Goal: Task Accomplishment & Management: Manage account settings

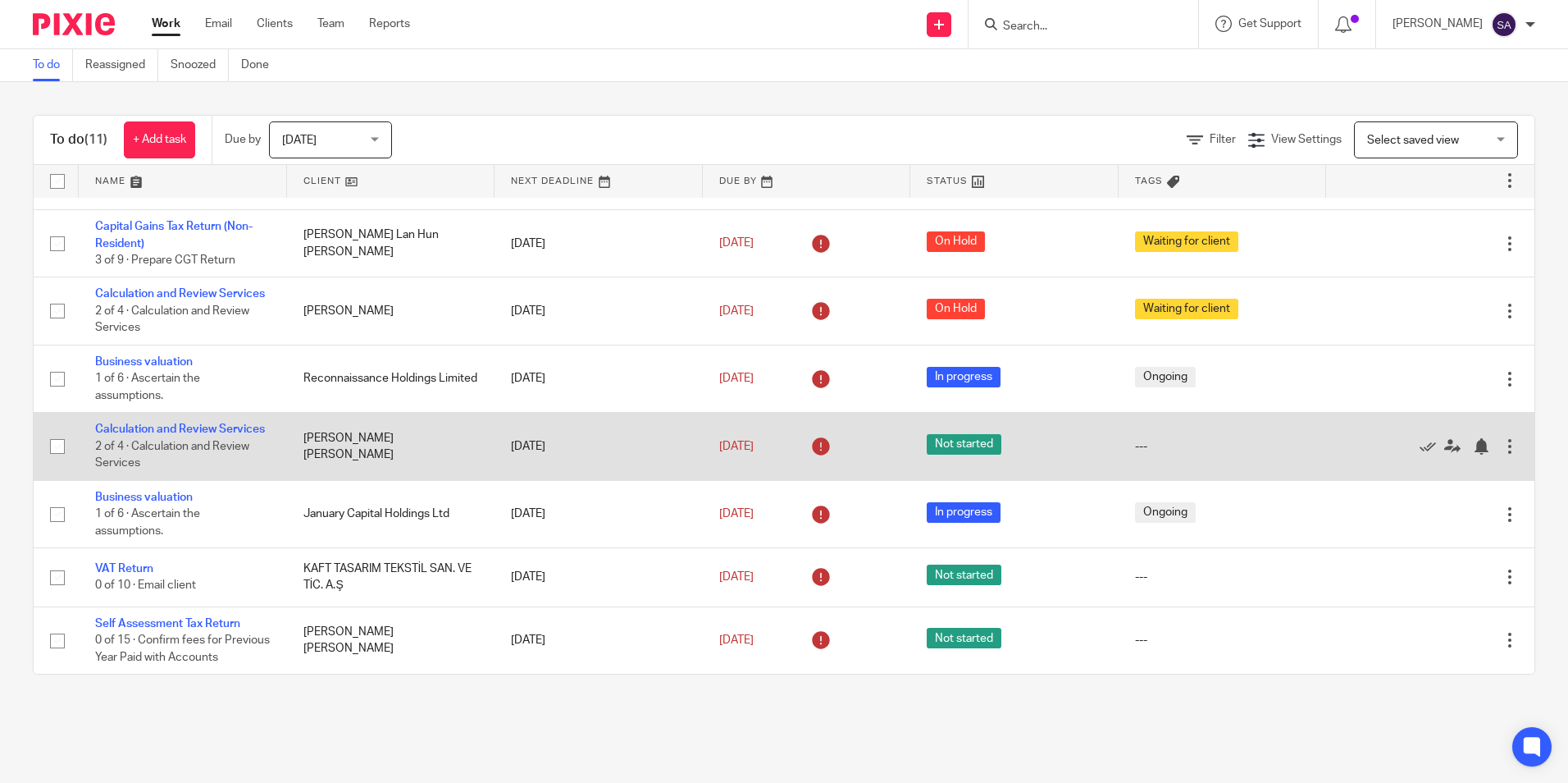
scroll to position [273, 0]
click at [123, 423] on link "Calculation and Review Services" at bounding box center [179, 429] width 170 height 12
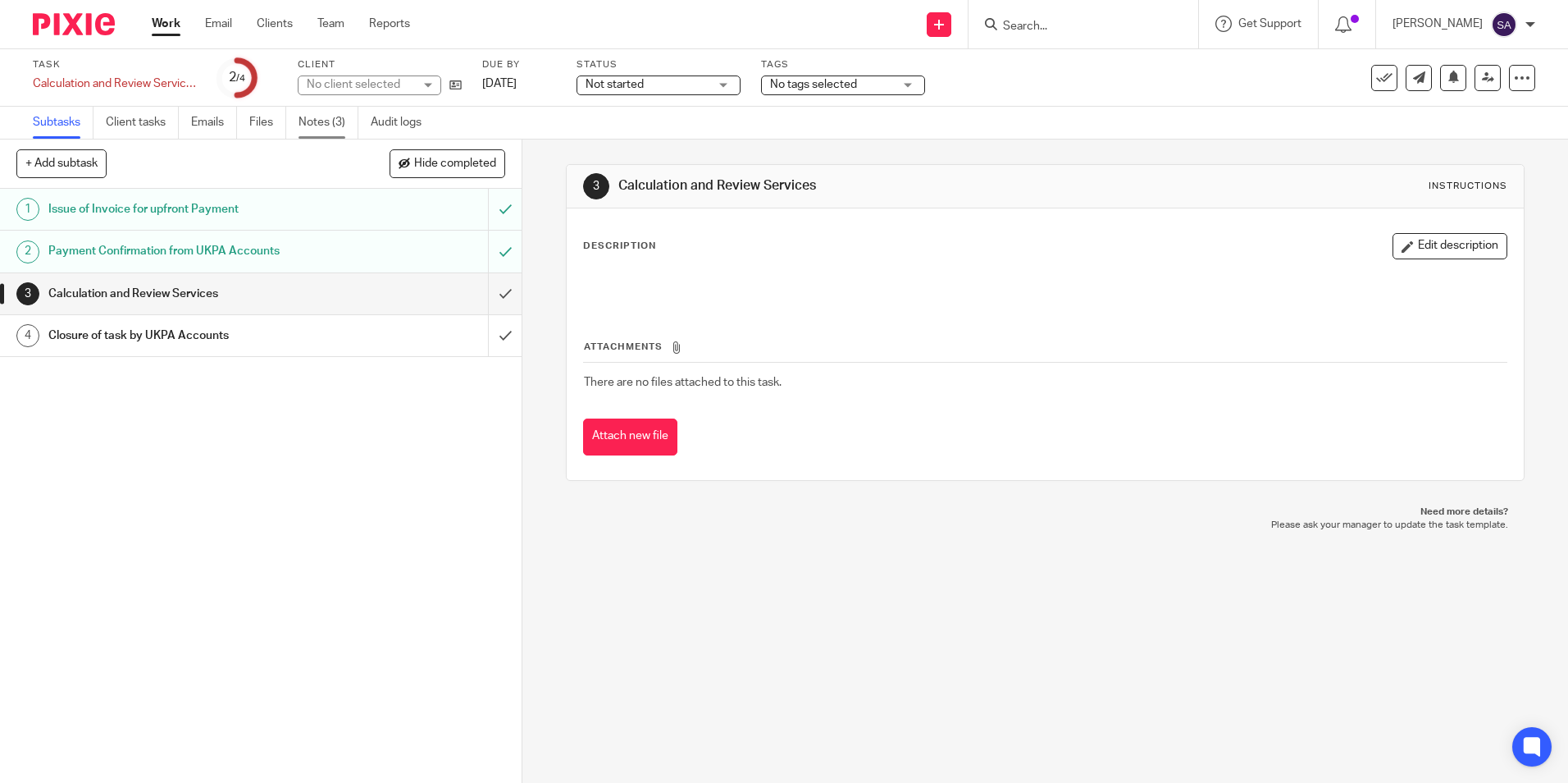
click at [335, 130] on link "Notes (3)" at bounding box center [329, 122] width 60 height 32
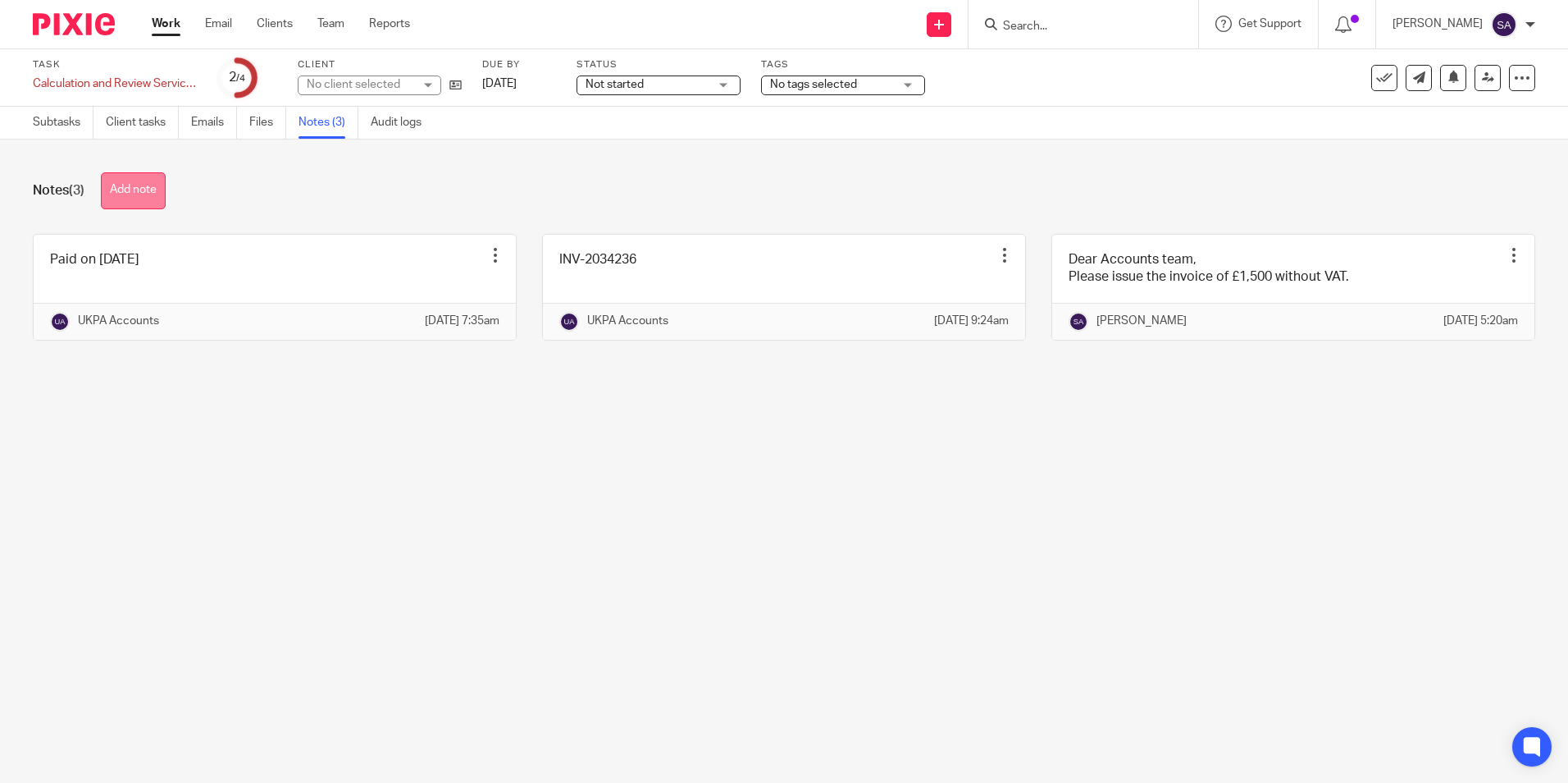
click at [140, 191] on button "Add note" at bounding box center [133, 191] width 65 height 37
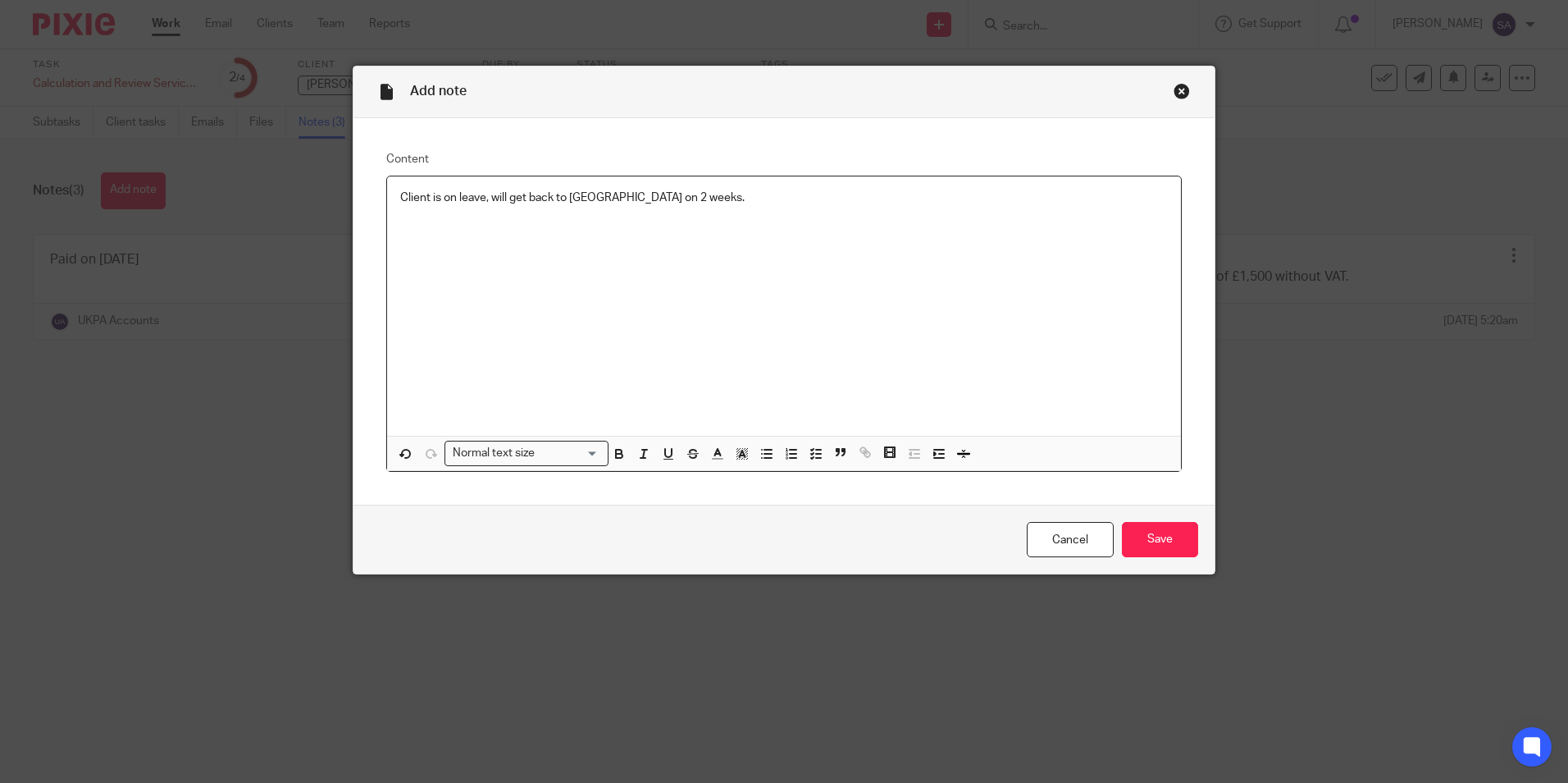
click at [592, 199] on p "Client is on leave, will get back to [GEOGRAPHIC_DATA] on 2 weeks." at bounding box center [784, 197] width 768 height 16
click at [1152, 525] on input "Save" at bounding box center [1160, 539] width 77 height 35
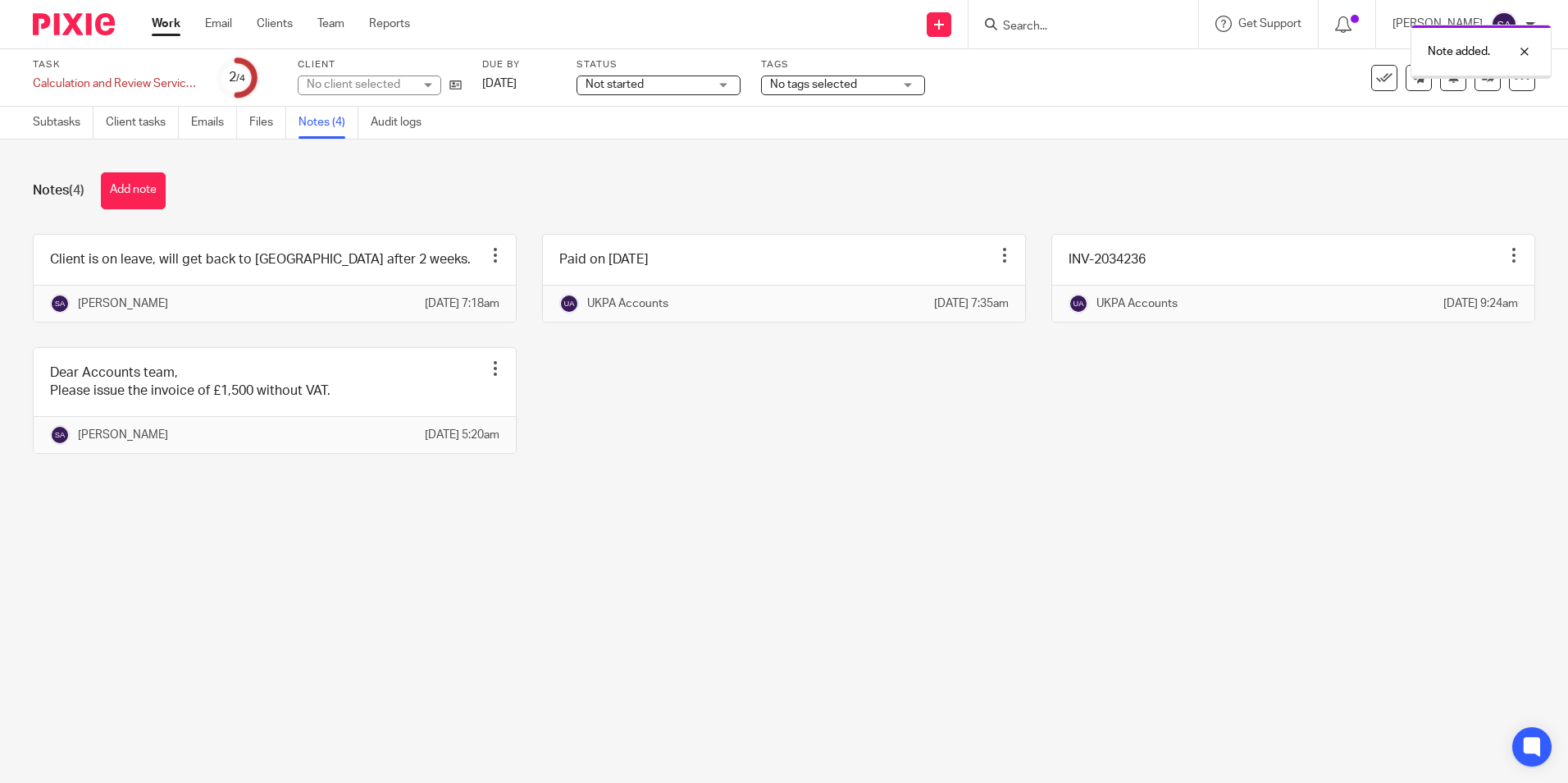
click at [164, 27] on link "Work" at bounding box center [166, 23] width 29 height 16
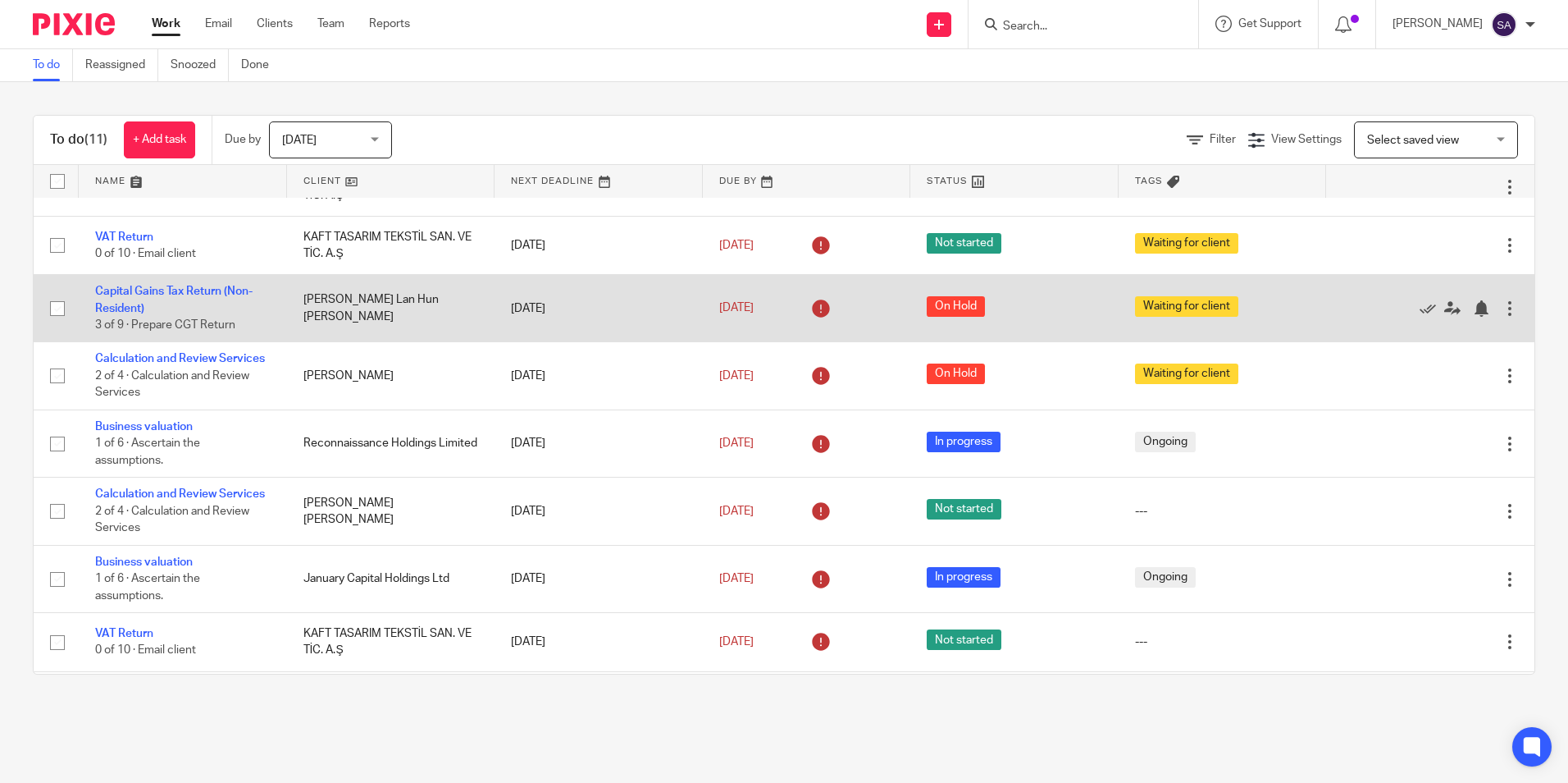
scroll to position [164, 0]
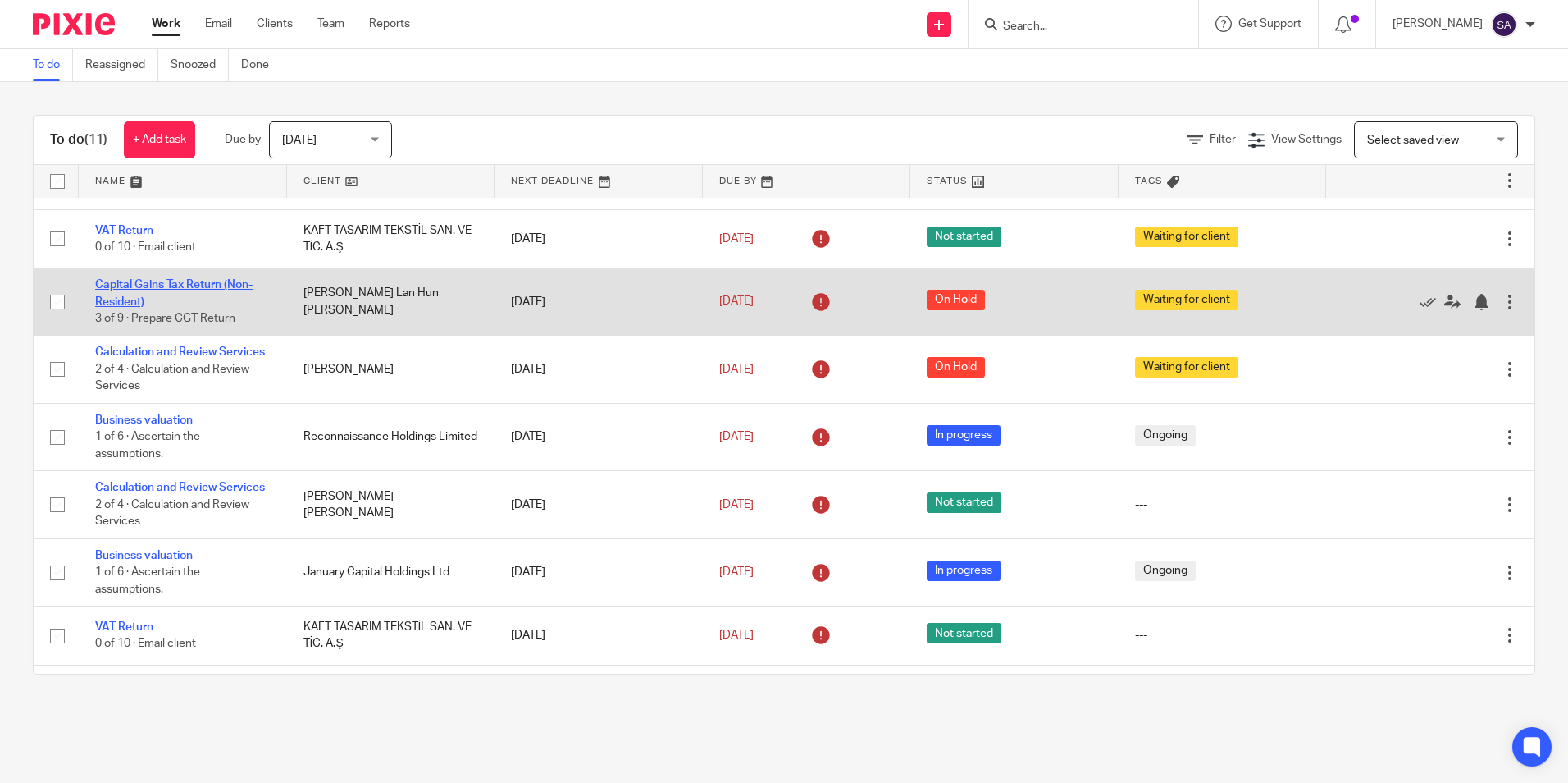
click at [114, 302] on link "Capital Gains Tax Return (Non-Resident)" at bounding box center [174, 293] width 157 height 28
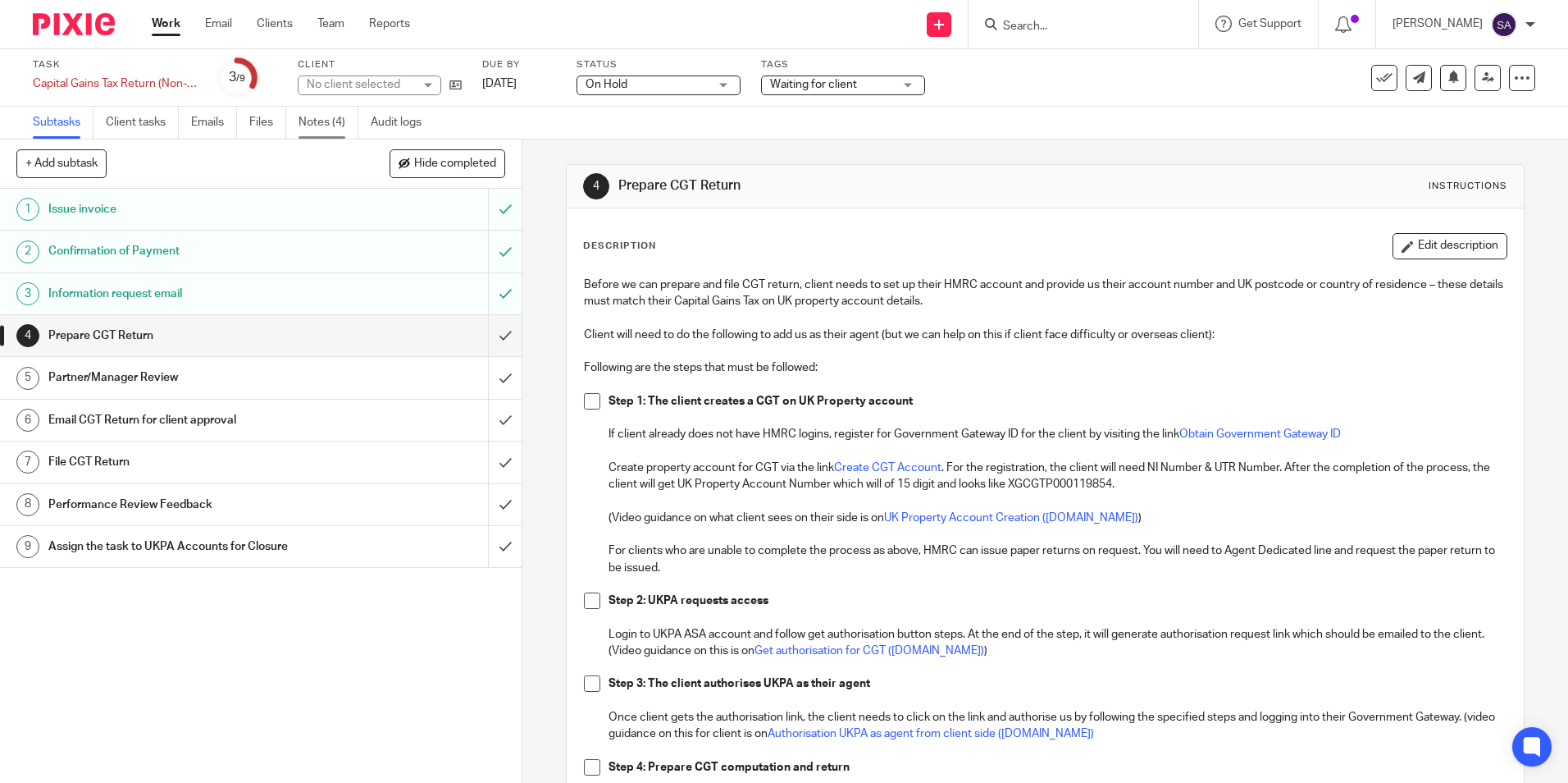
click at [325, 127] on link "Notes (4)" at bounding box center [329, 122] width 60 height 32
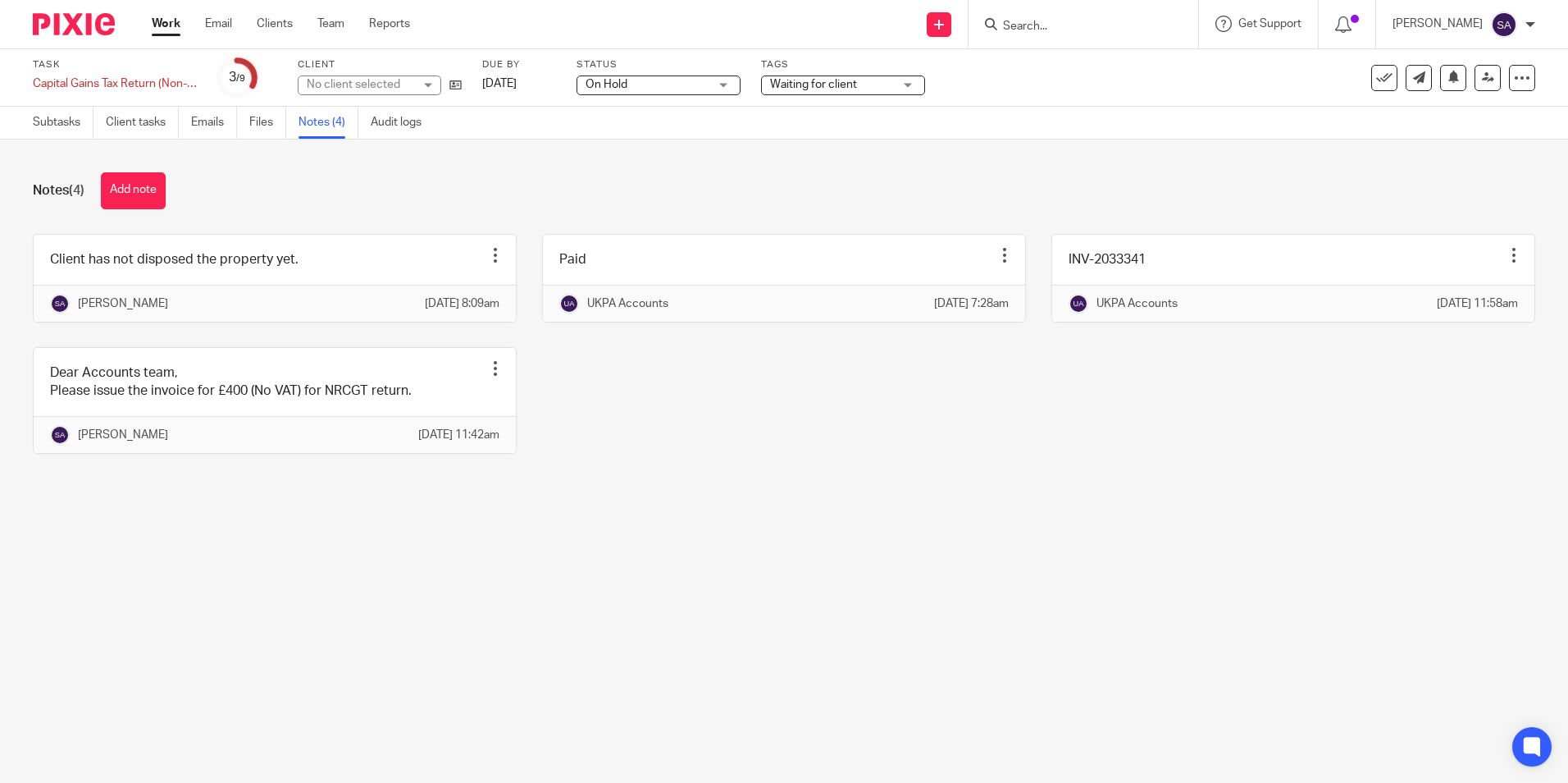
click at [169, 24] on link "Work" at bounding box center [166, 23] width 29 height 16
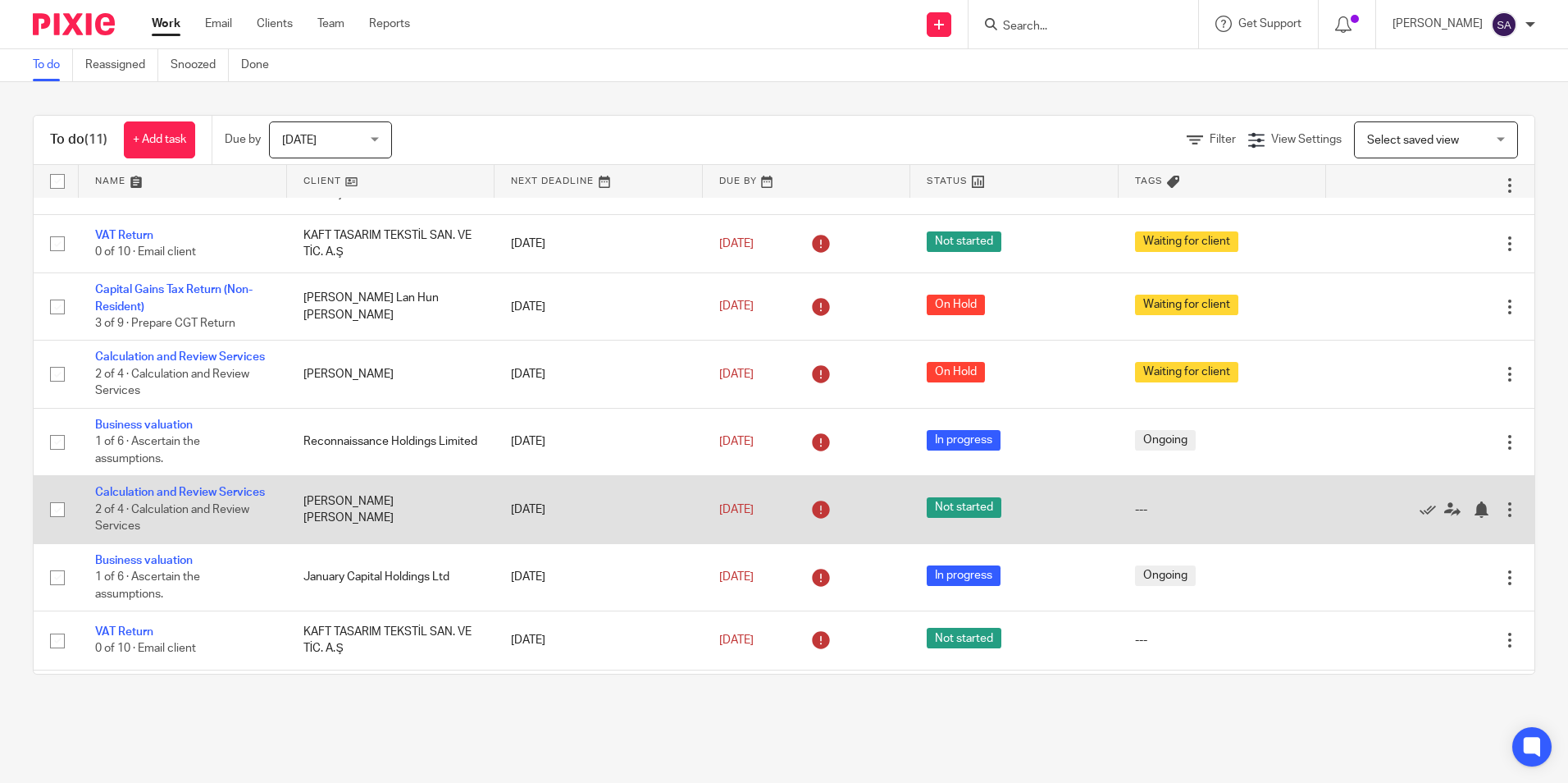
scroll to position [164, 0]
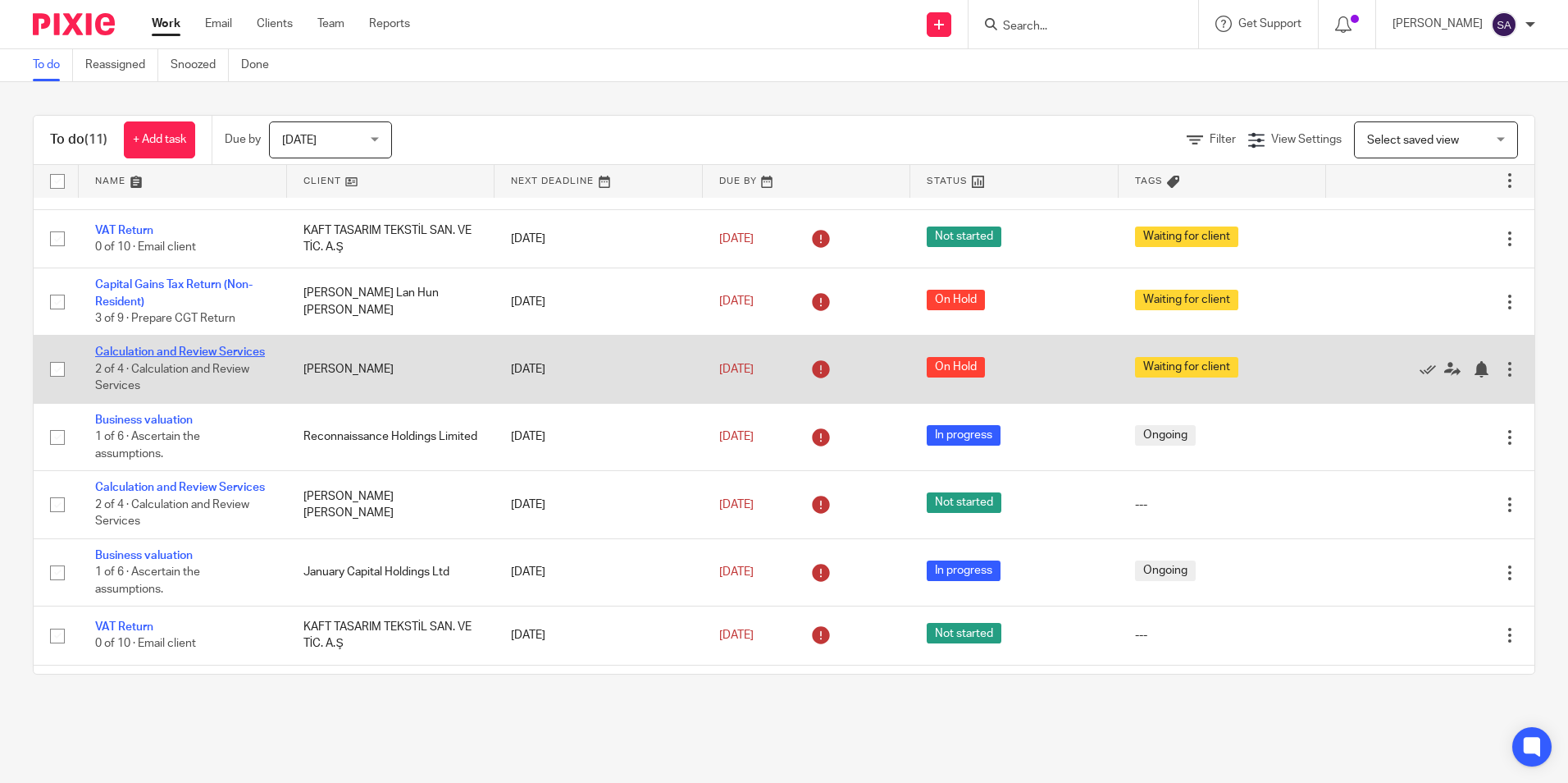
click at [123, 358] on link "Calculation and Review Services" at bounding box center [179, 352] width 170 height 12
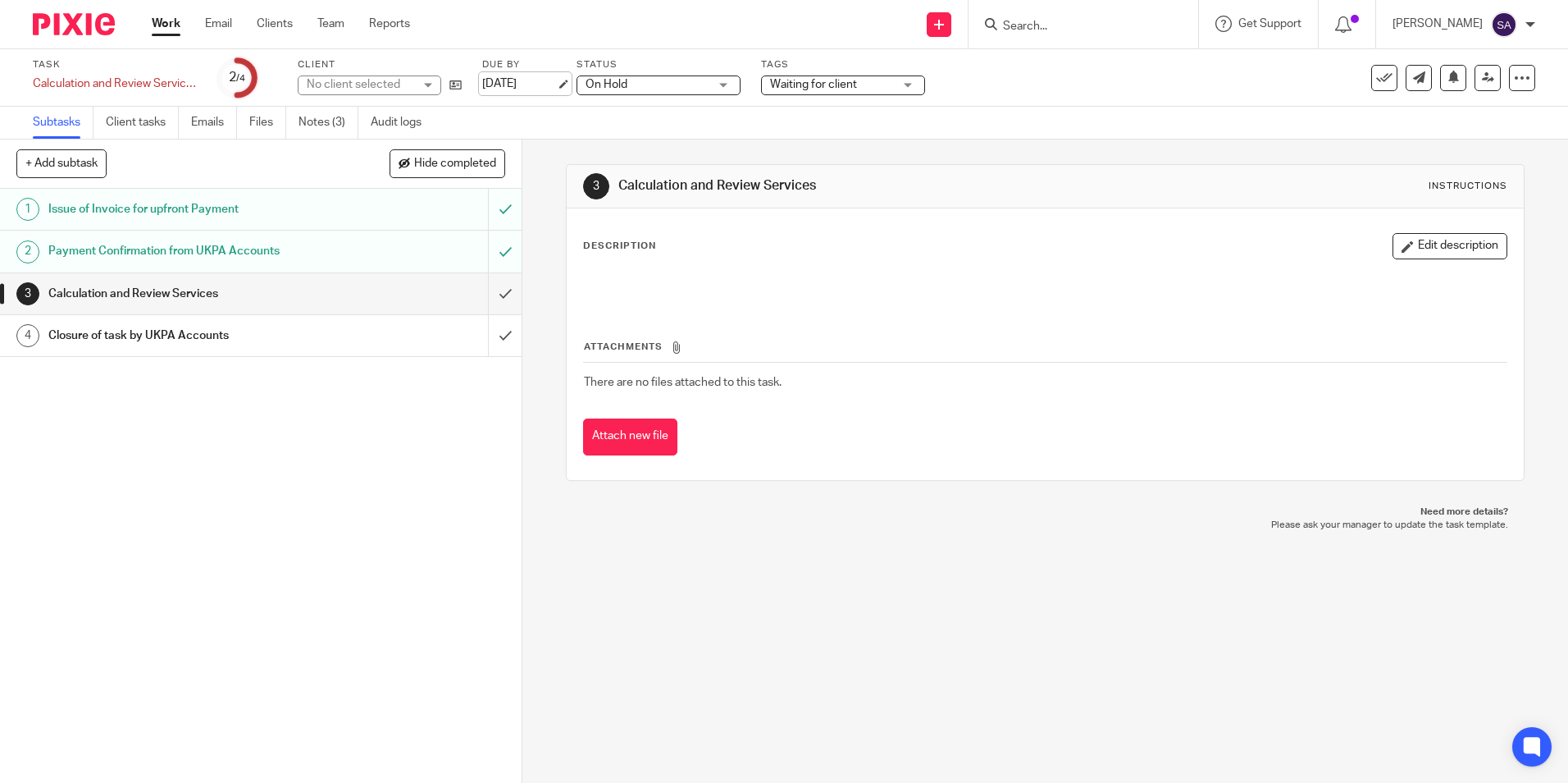
click at [533, 81] on link "[DATE]" at bounding box center [519, 84] width 74 height 17
click at [547, 194] on div "3 Calculation and Review Services Instructions Description Edit description Att…" at bounding box center [1045, 461] width 1045 height 643
click at [316, 124] on link "Notes (3)" at bounding box center [329, 122] width 60 height 32
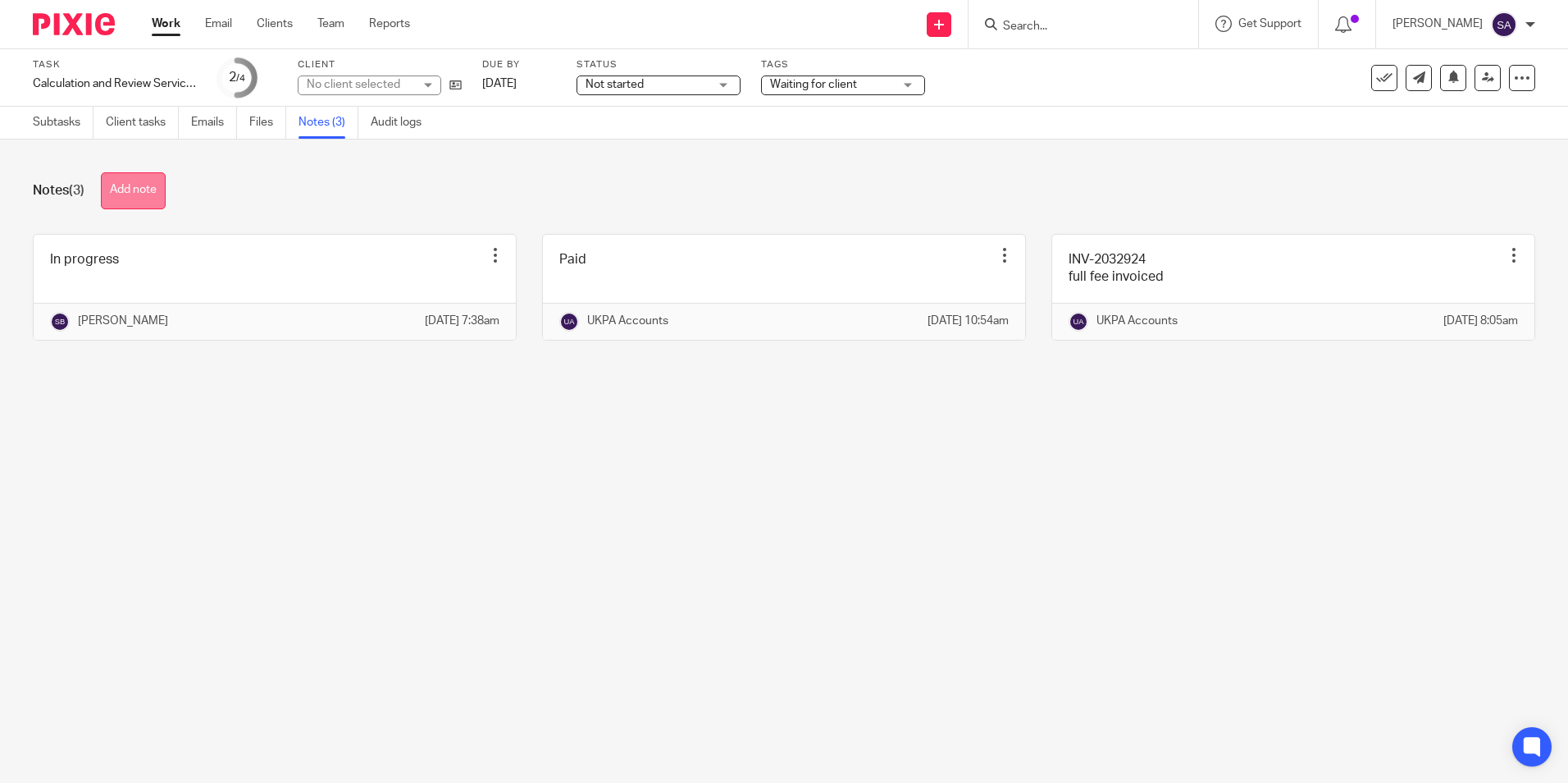
click at [133, 189] on button "Add note" at bounding box center [133, 191] width 65 height 37
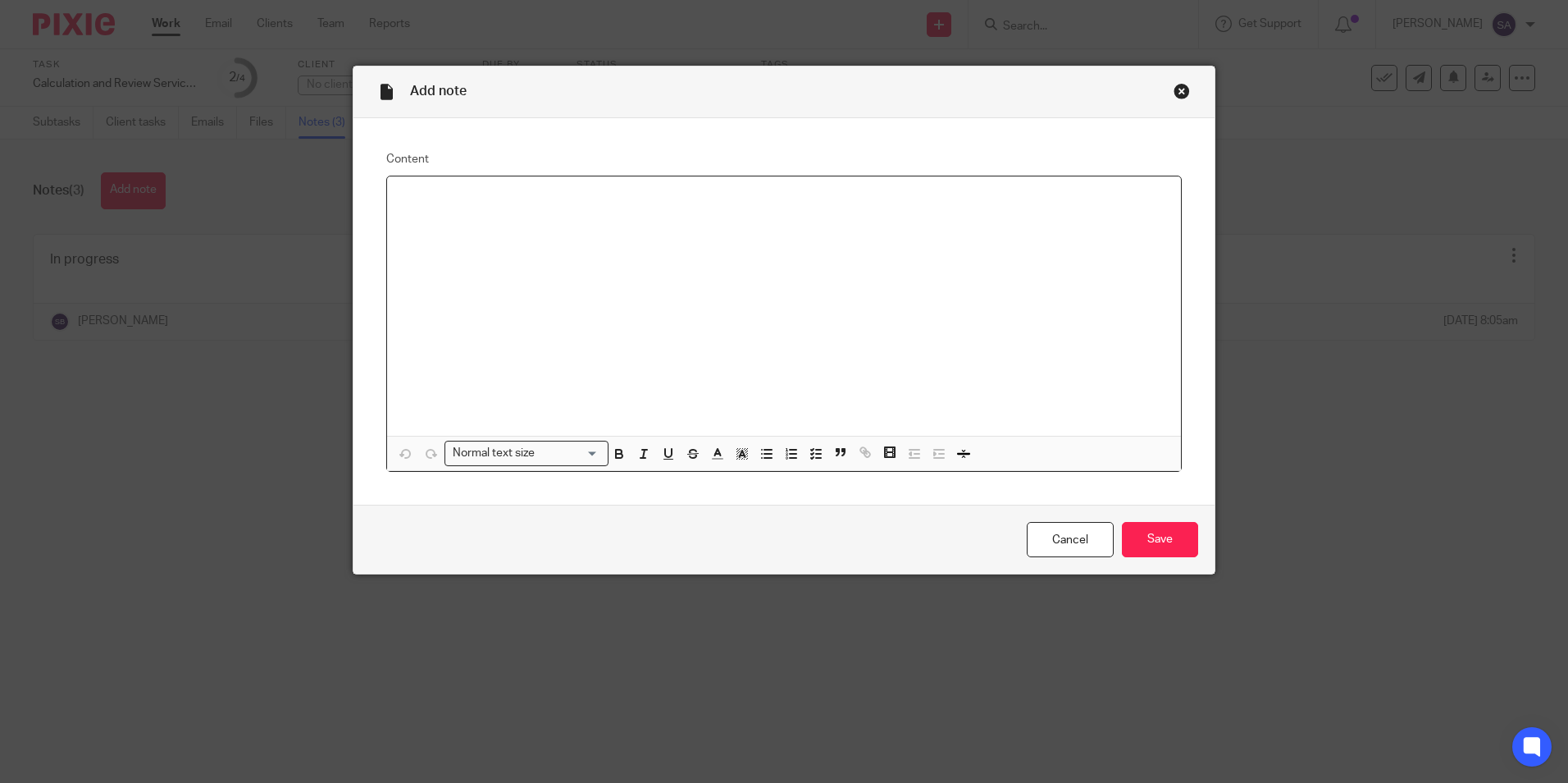
click at [462, 200] on p at bounding box center [784, 197] width 768 height 16
click at [1137, 538] on input "Save" at bounding box center [1160, 539] width 77 height 35
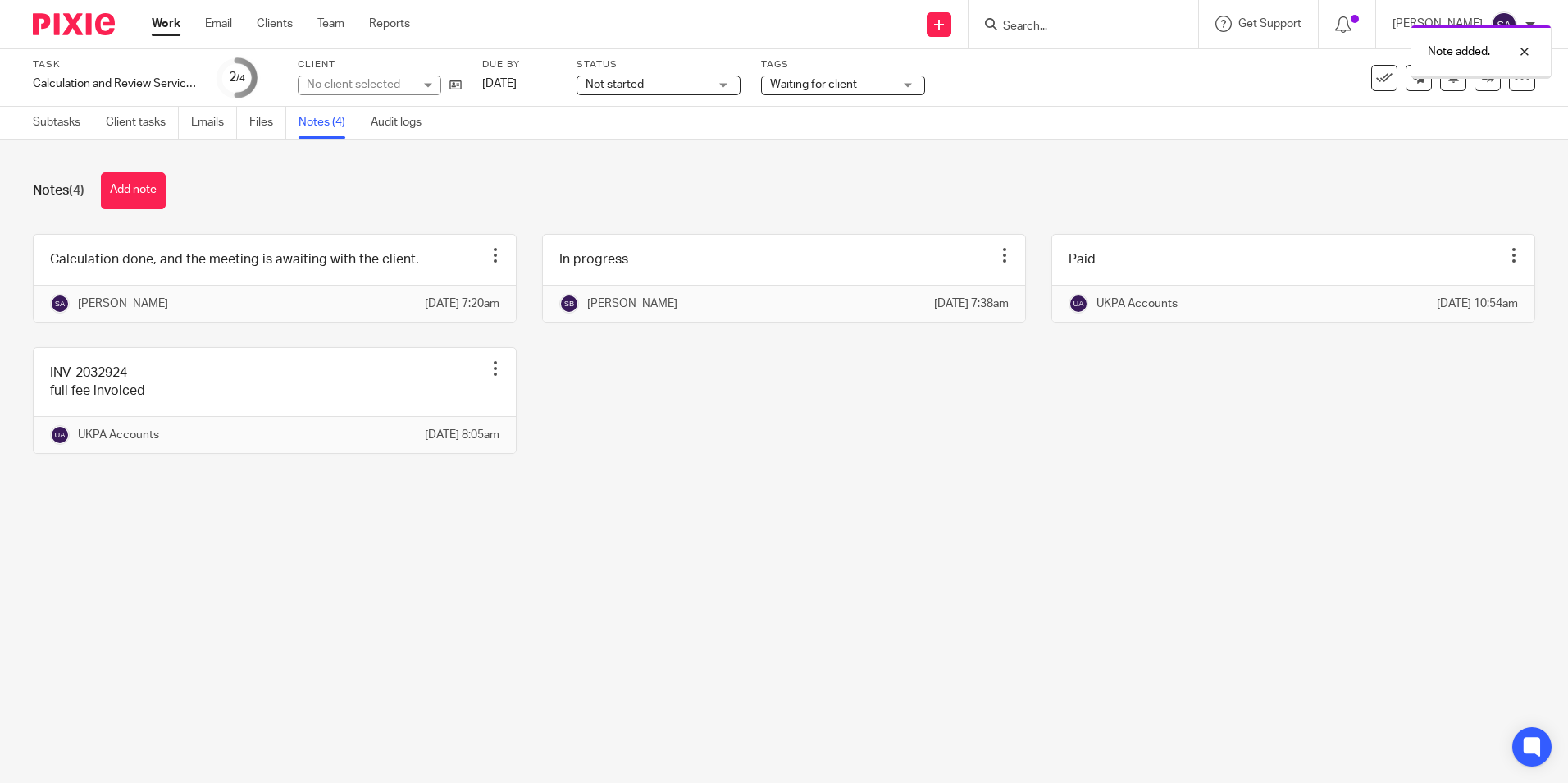
drag, startPoint x: 0, startPoint y: 0, endPoint x: 168, endPoint y: 27, distance: 170.2
click at [168, 27] on link "Work" at bounding box center [166, 23] width 29 height 16
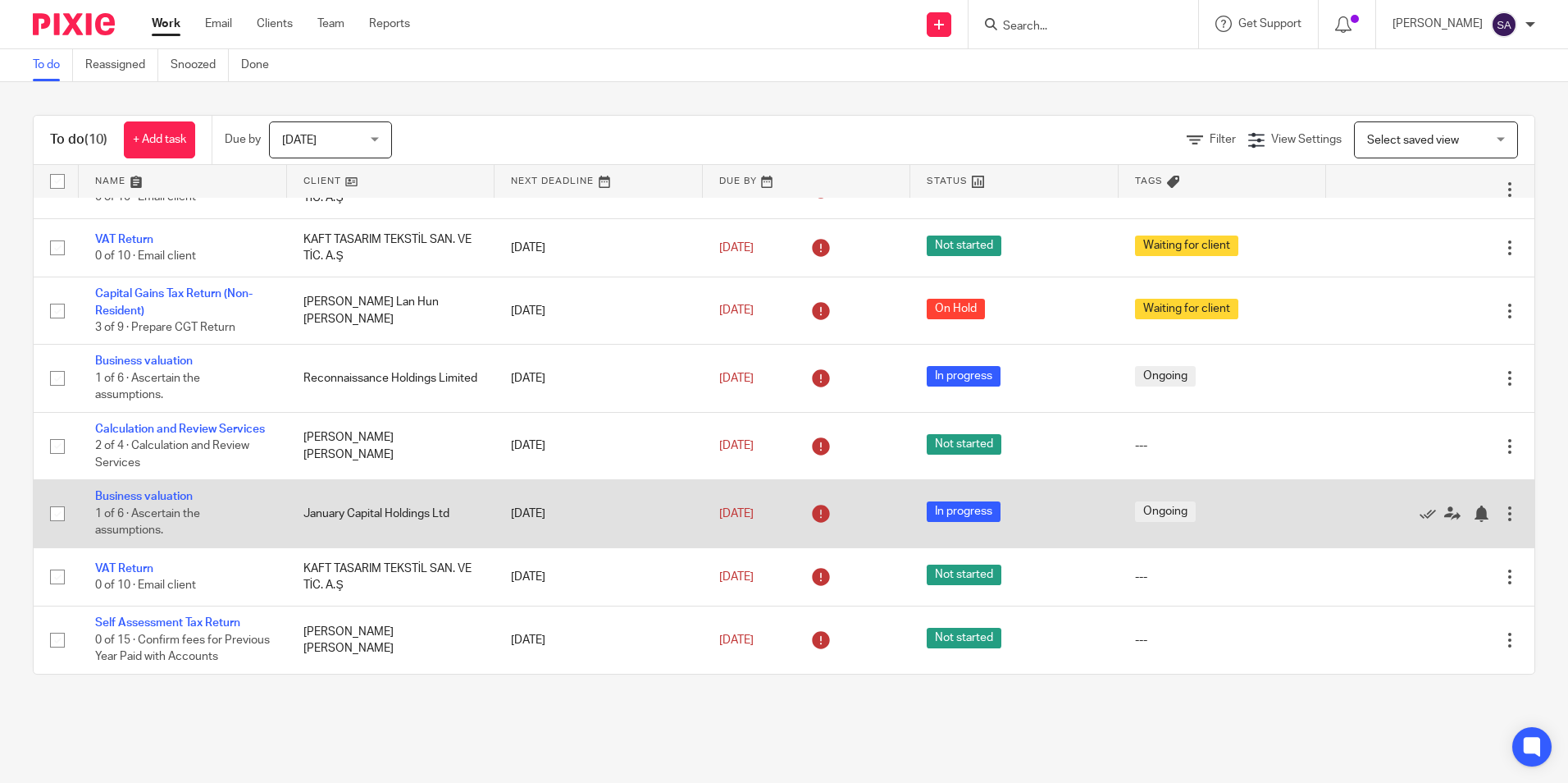
scroll to position [189, 0]
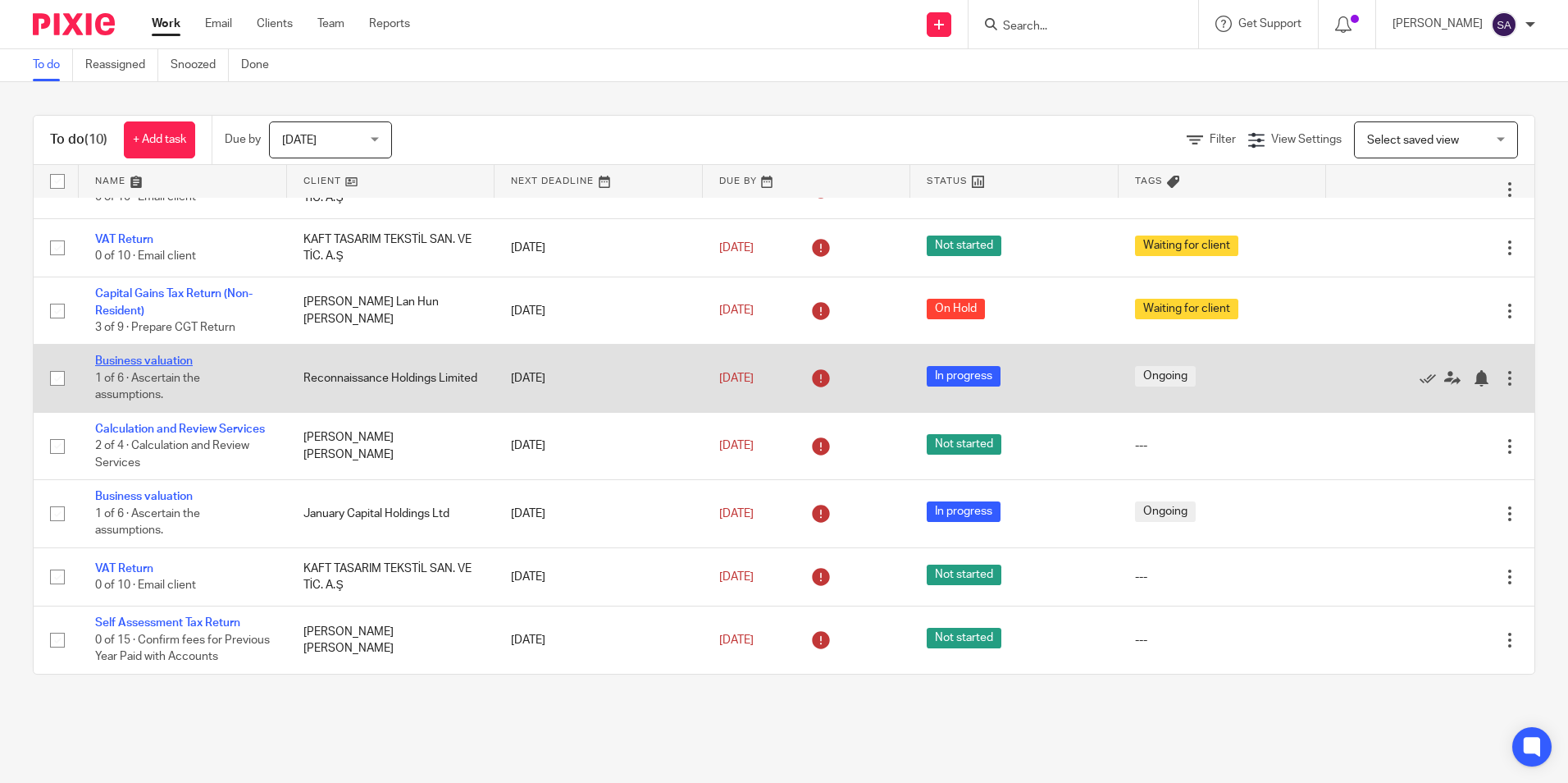
click at [121, 355] on link "Business valuation" at bounding box center [144, 361] width 98 height 12
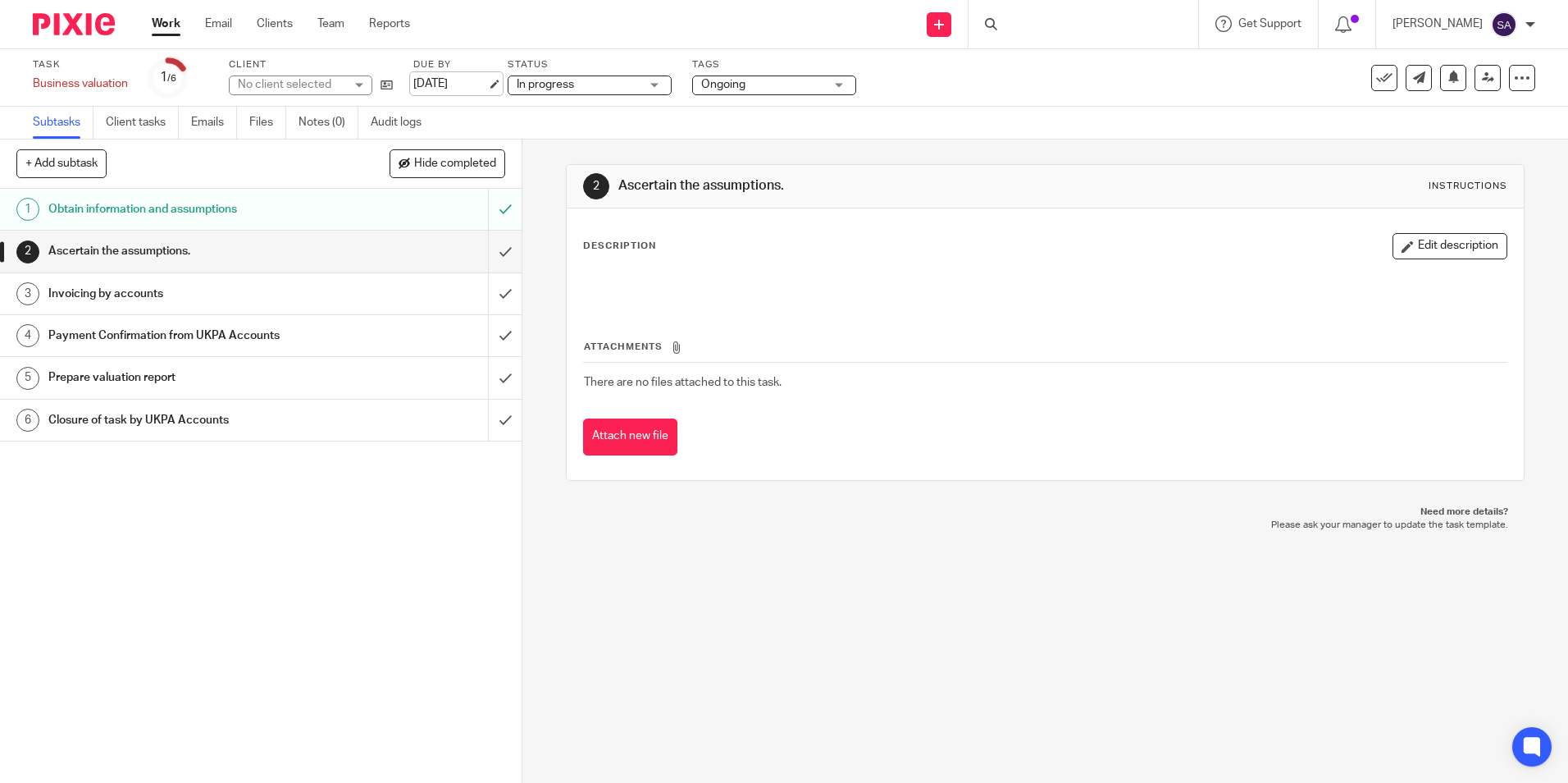
click at [452, 84] on link "[DATE]" at bounding box center [450, 84] width 74 height 17
click at [156, 25] on link "Work" at bounding box center [166, 23] width 29 height 16
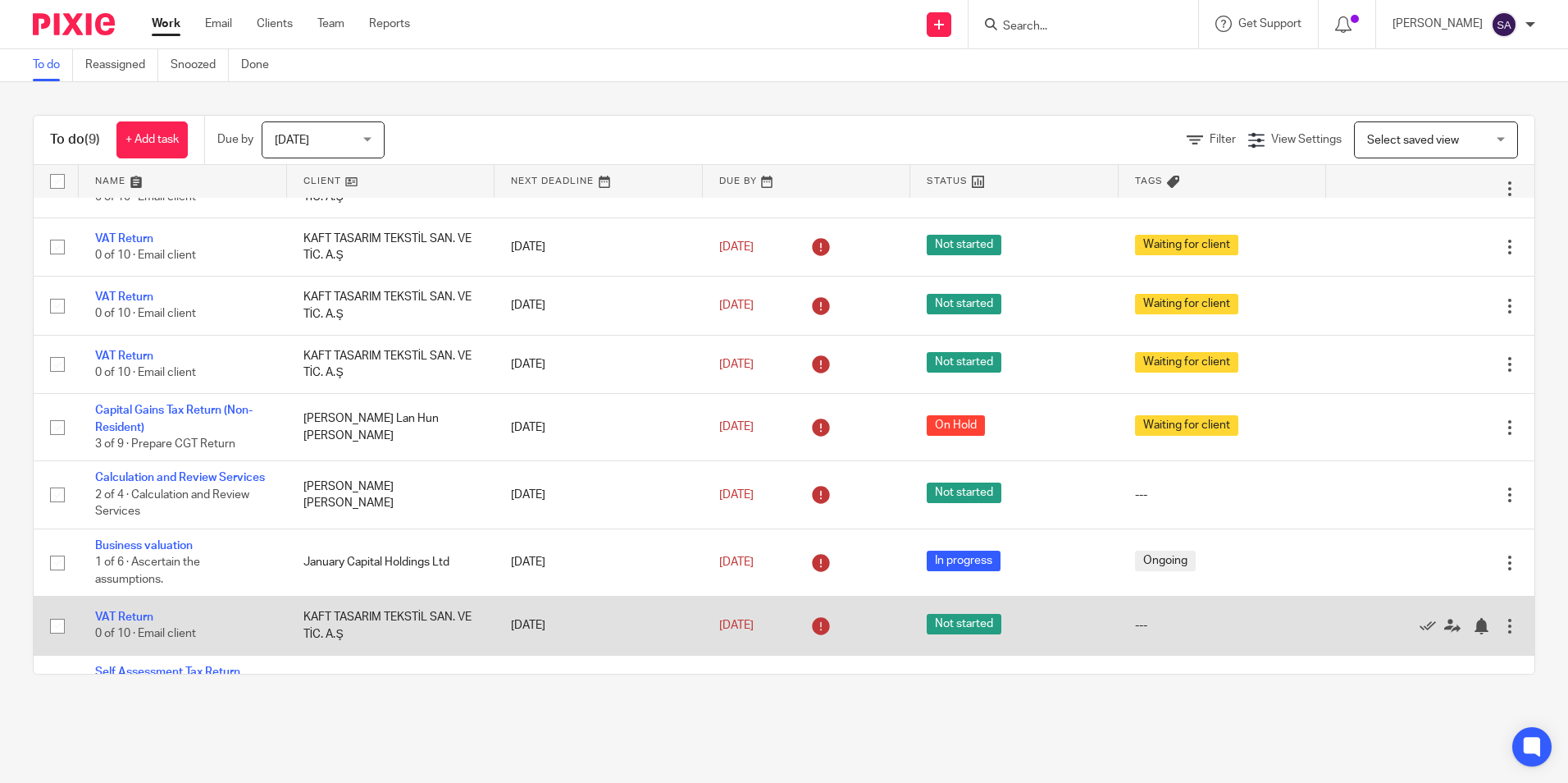
scroll to position [120, 0]
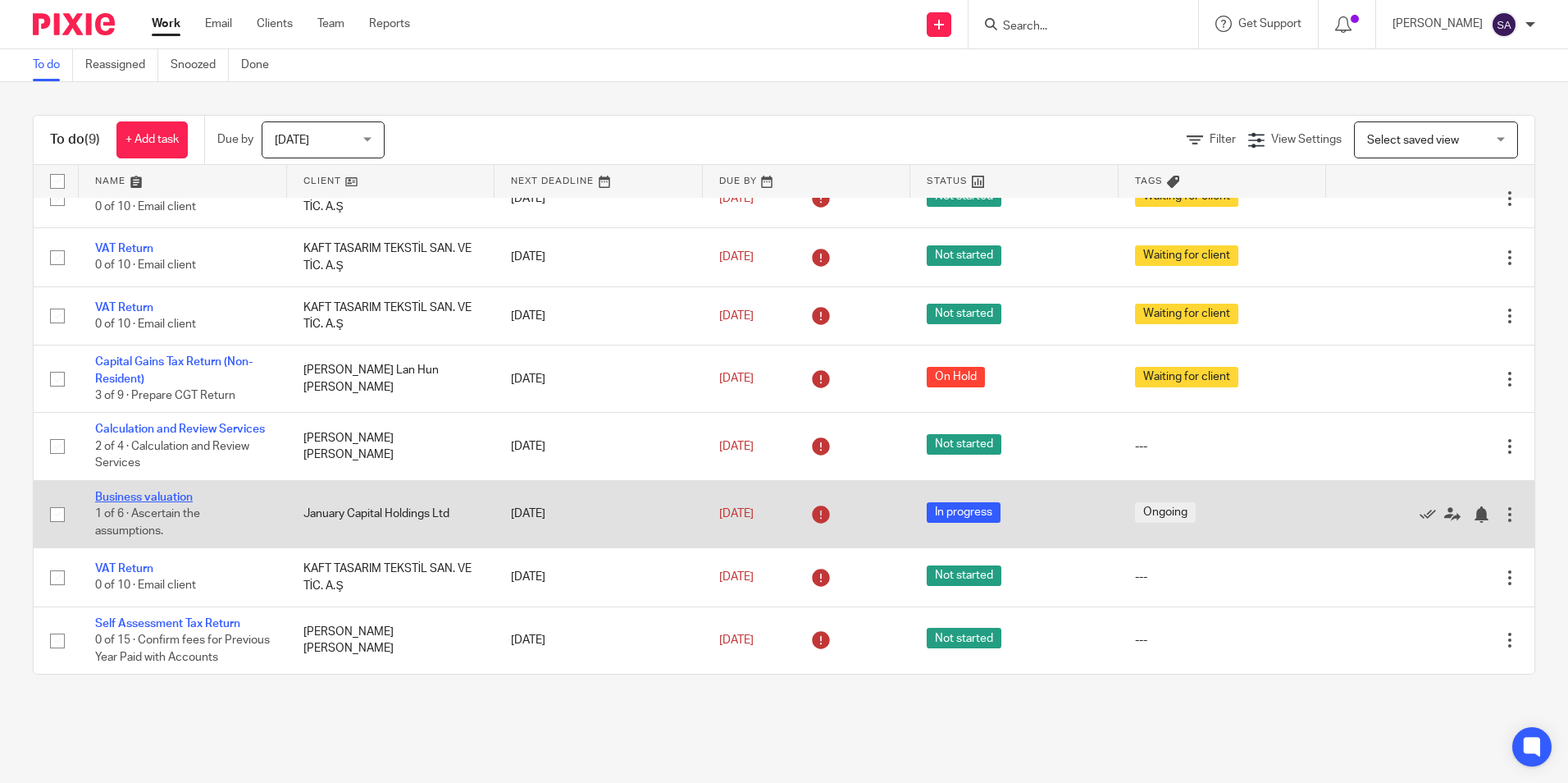
click at [144, 492] on link "Business valuation" at bounding box center [144, 498] width 98 height 12
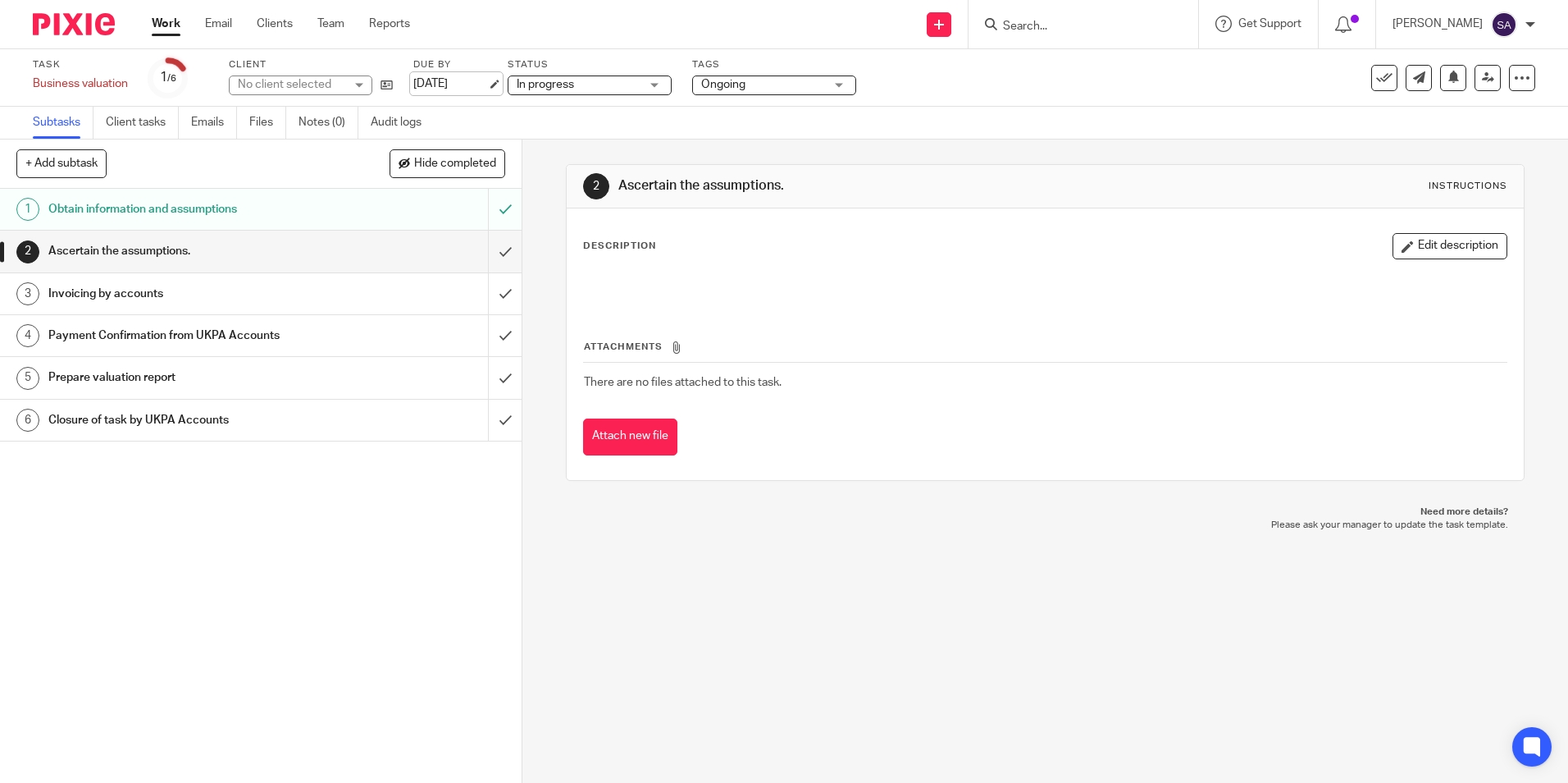
click at [448, 82] on link "[DATE]" at bounding box center [450, 84] width 74 height 17
click at [550, 172] on div "2 Ascertain the assumptions. Instructions Description Edit description Attachme…" at bounding box center [1045, 461] width 1045 height 643
click at [168, 29] on link "Work" at bounding box center [166, 23] width 29 height 16
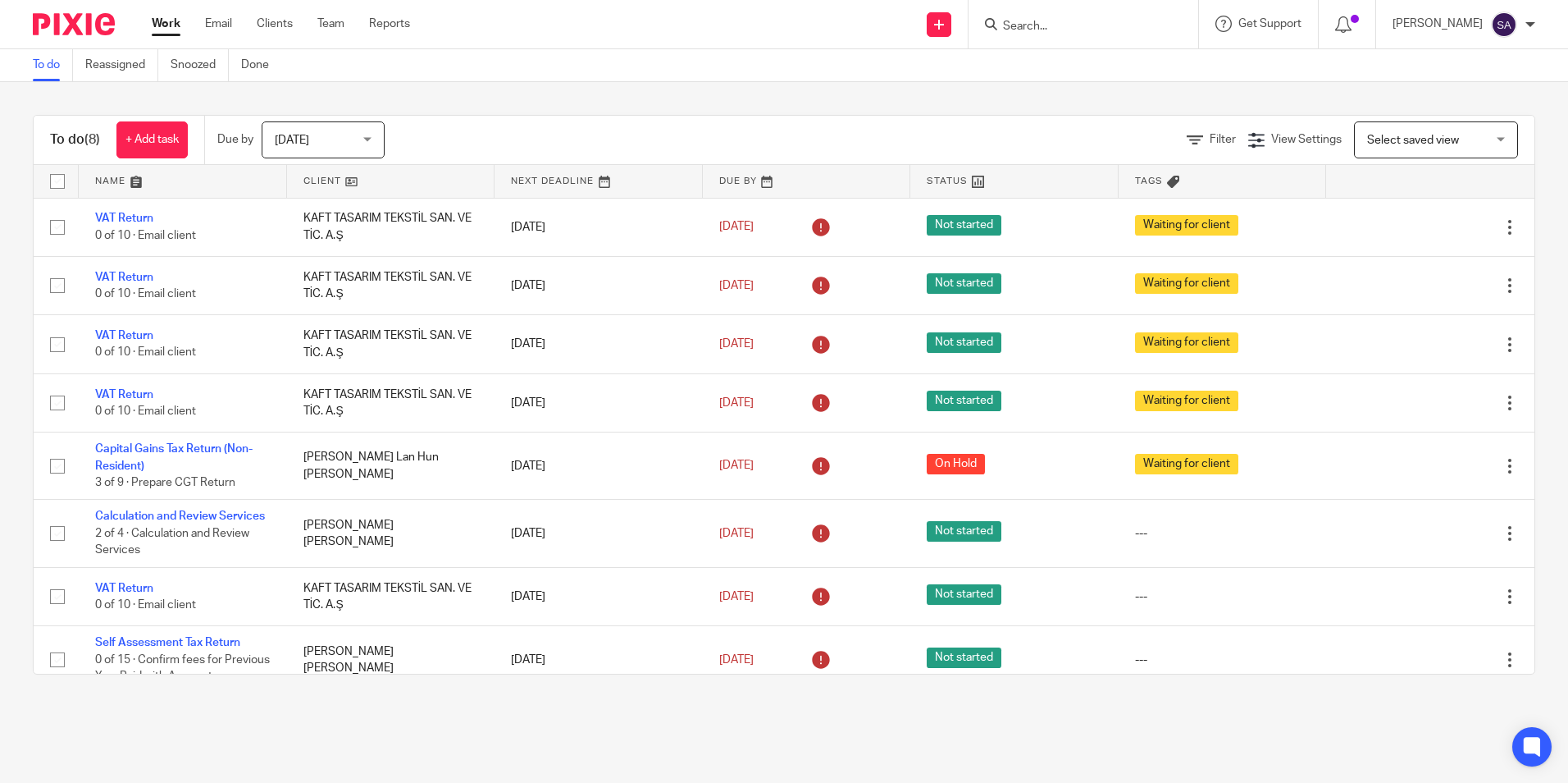
click at [323, 146] on span "[DATE]" at bounding box center [318, 140] width 87 height 35
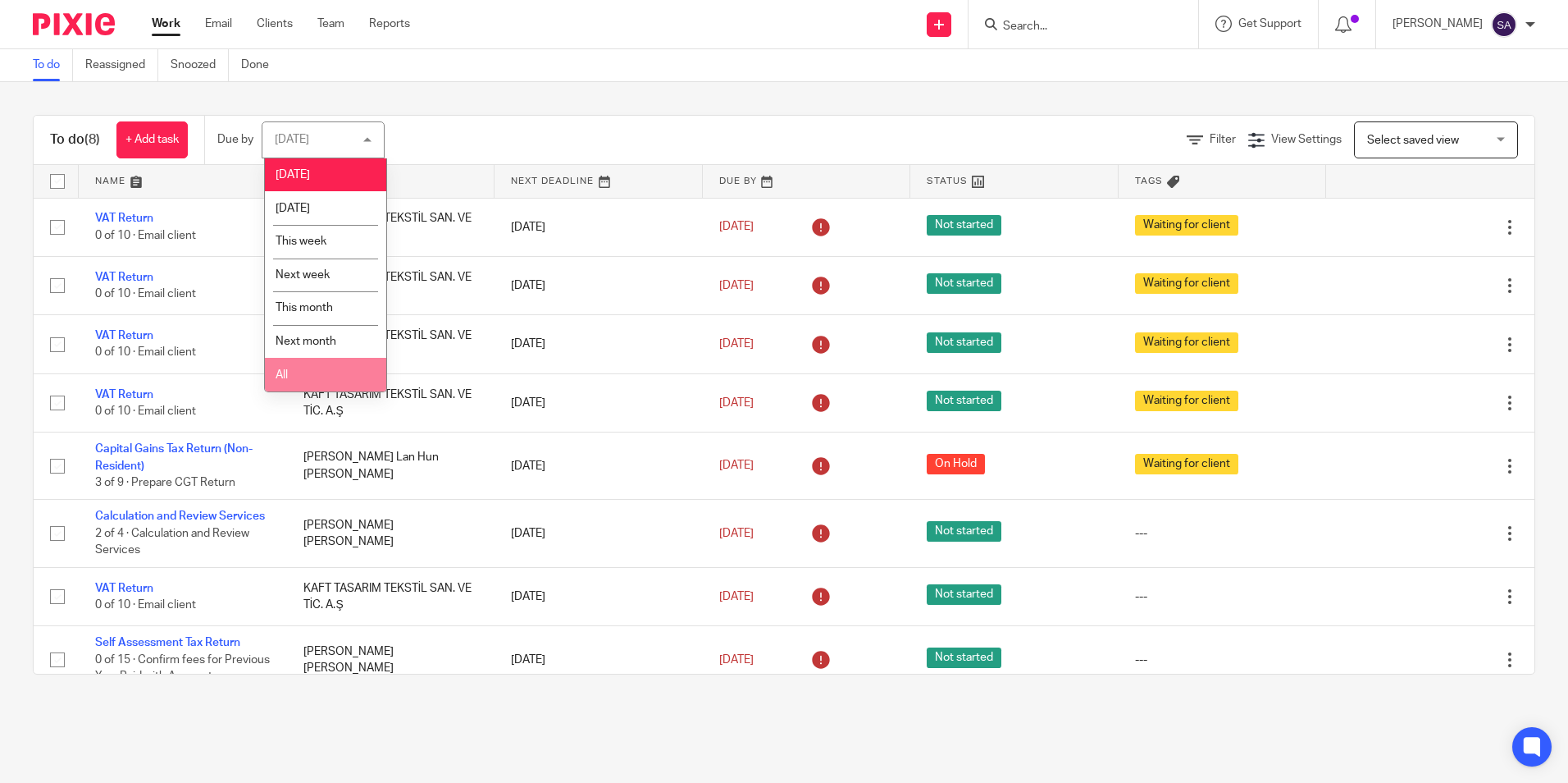
click at [304, 377] on li "All" at bounding box center [325, 375] width 121 height 34
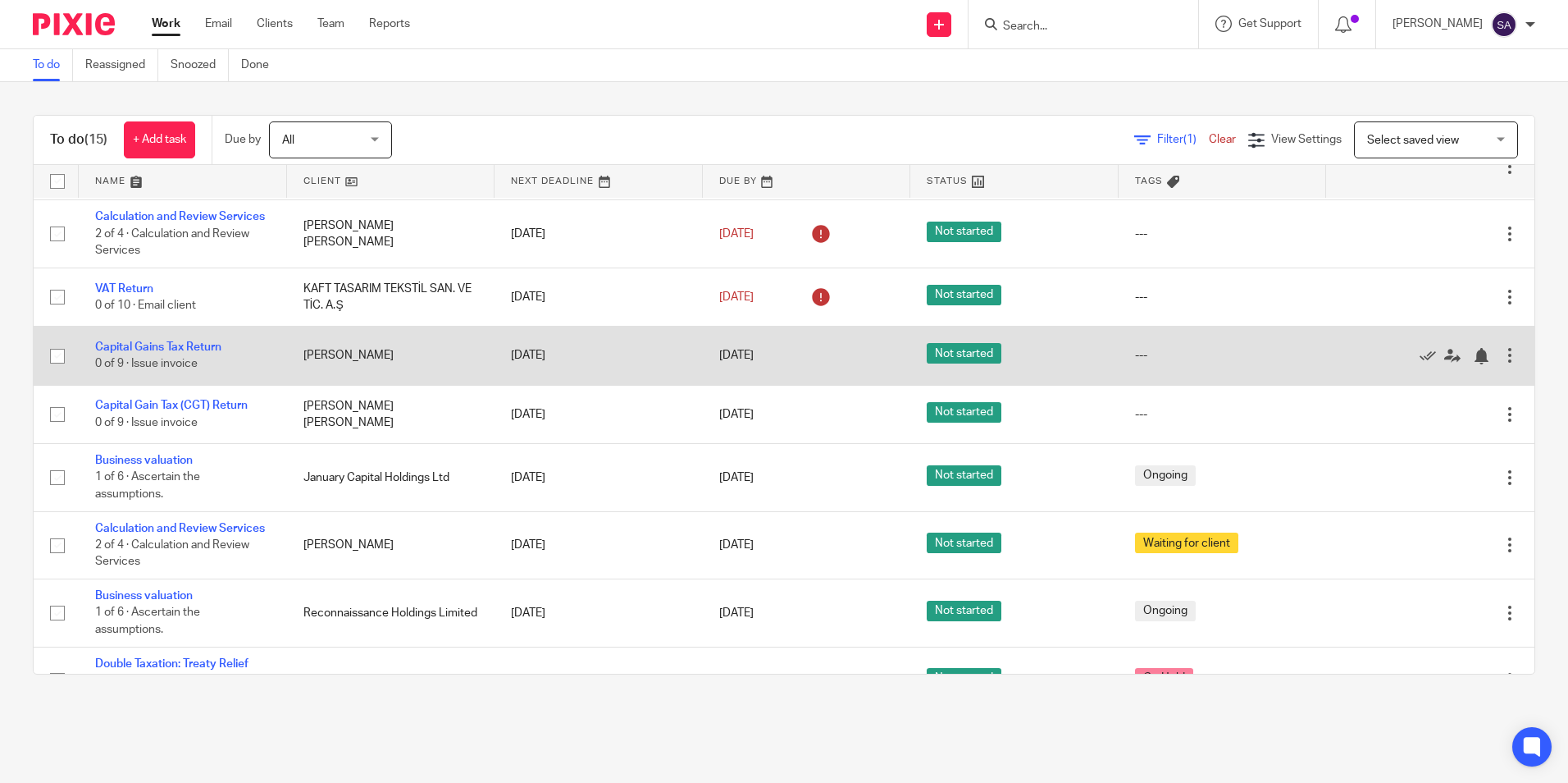
scroll to position [328, 0]
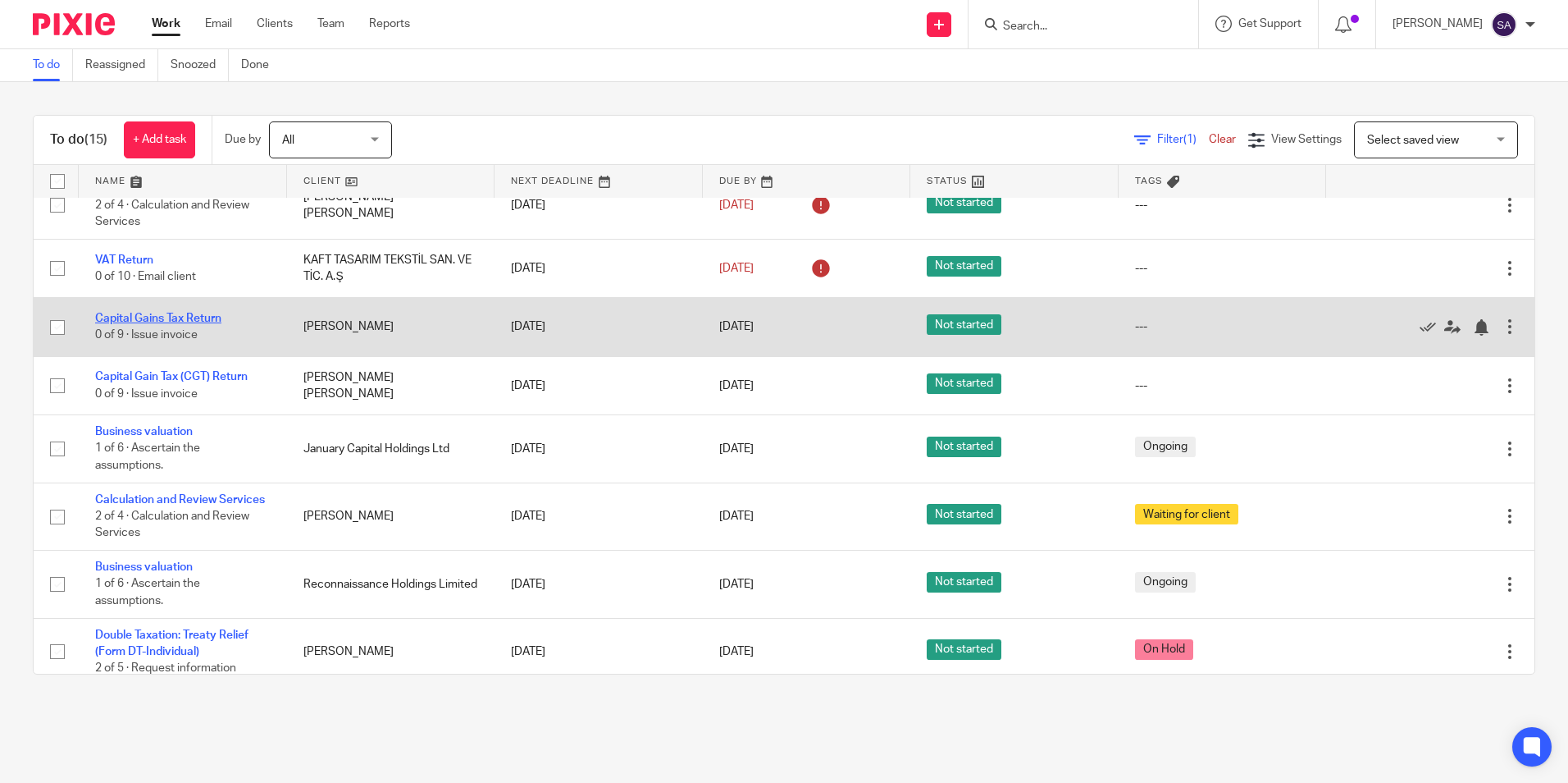
drag, startPoint x: 139, startPoint y: 330, endPoint x: 141, endPoint y: 341, distance: 11.2
click at [139, 324] on link "Capital Gains Tax Return" at bounding box center [158, 318] width 126 height 12
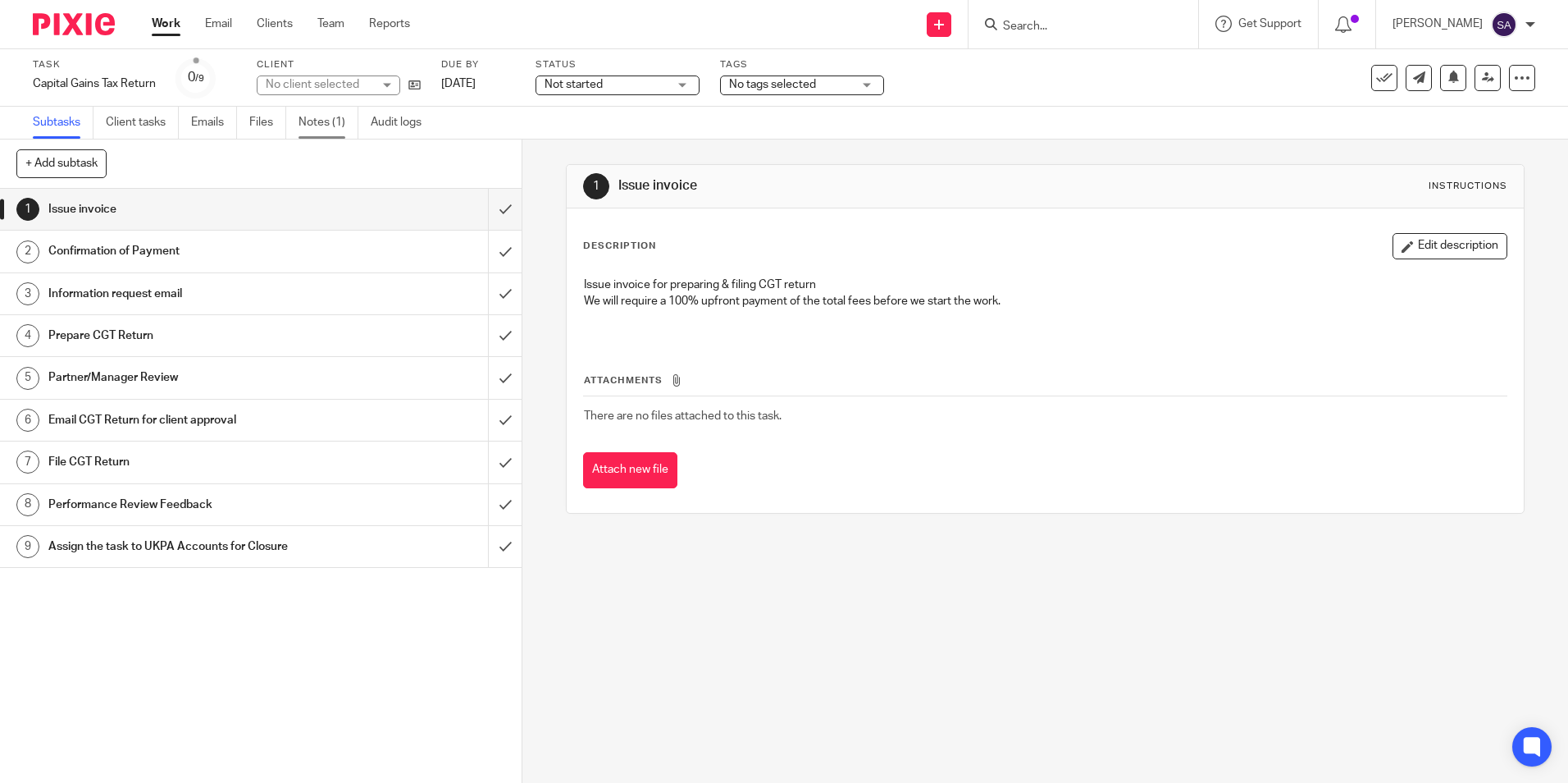
click at [326, 119] on link "Notes (1)" at bounding box center [329, 122] width 60 height 32
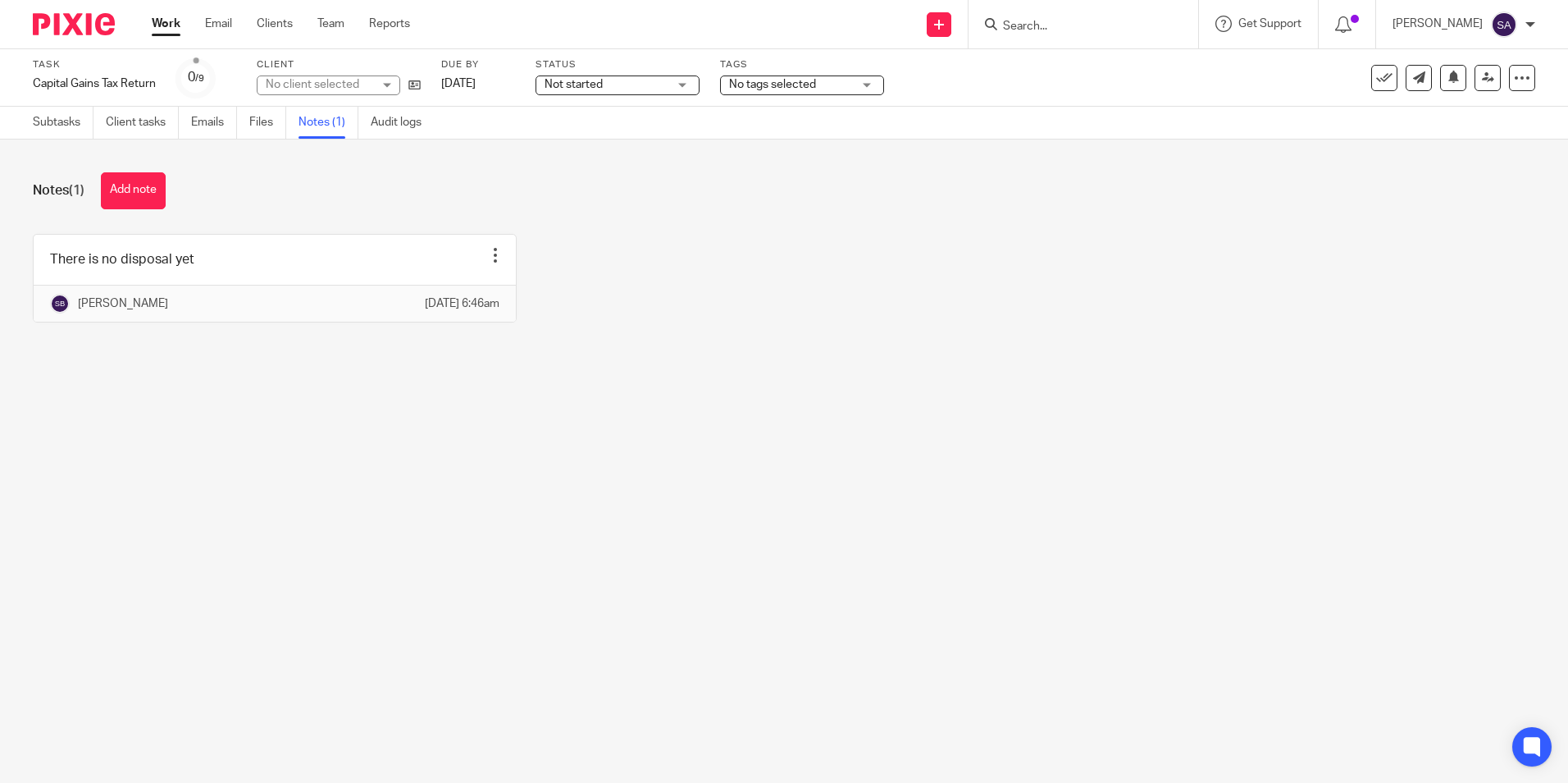
click at [162, 21] on link "Work" at bounding box center [166, 23] width 29 height 16
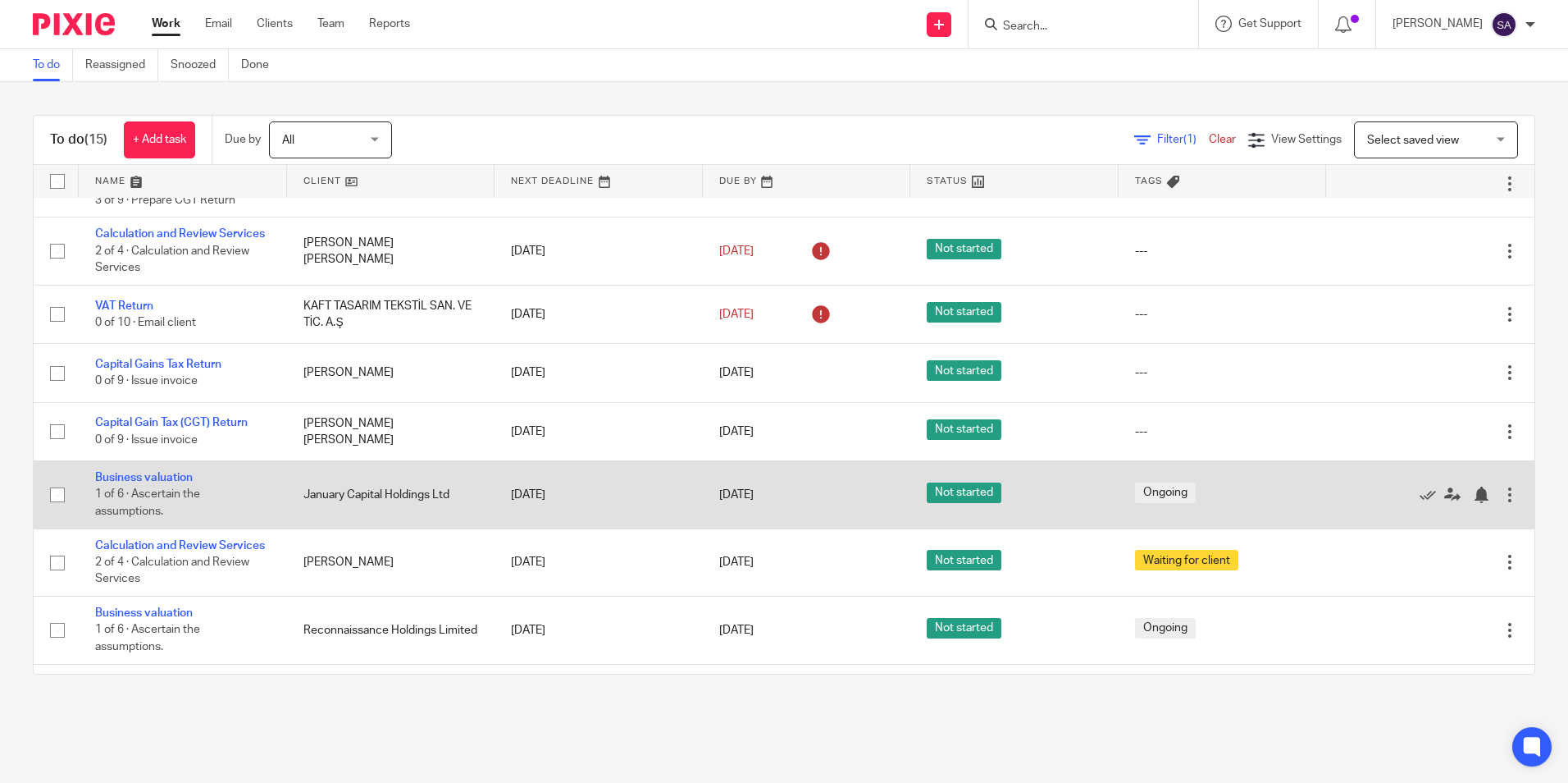
scroll to position [328, 0]
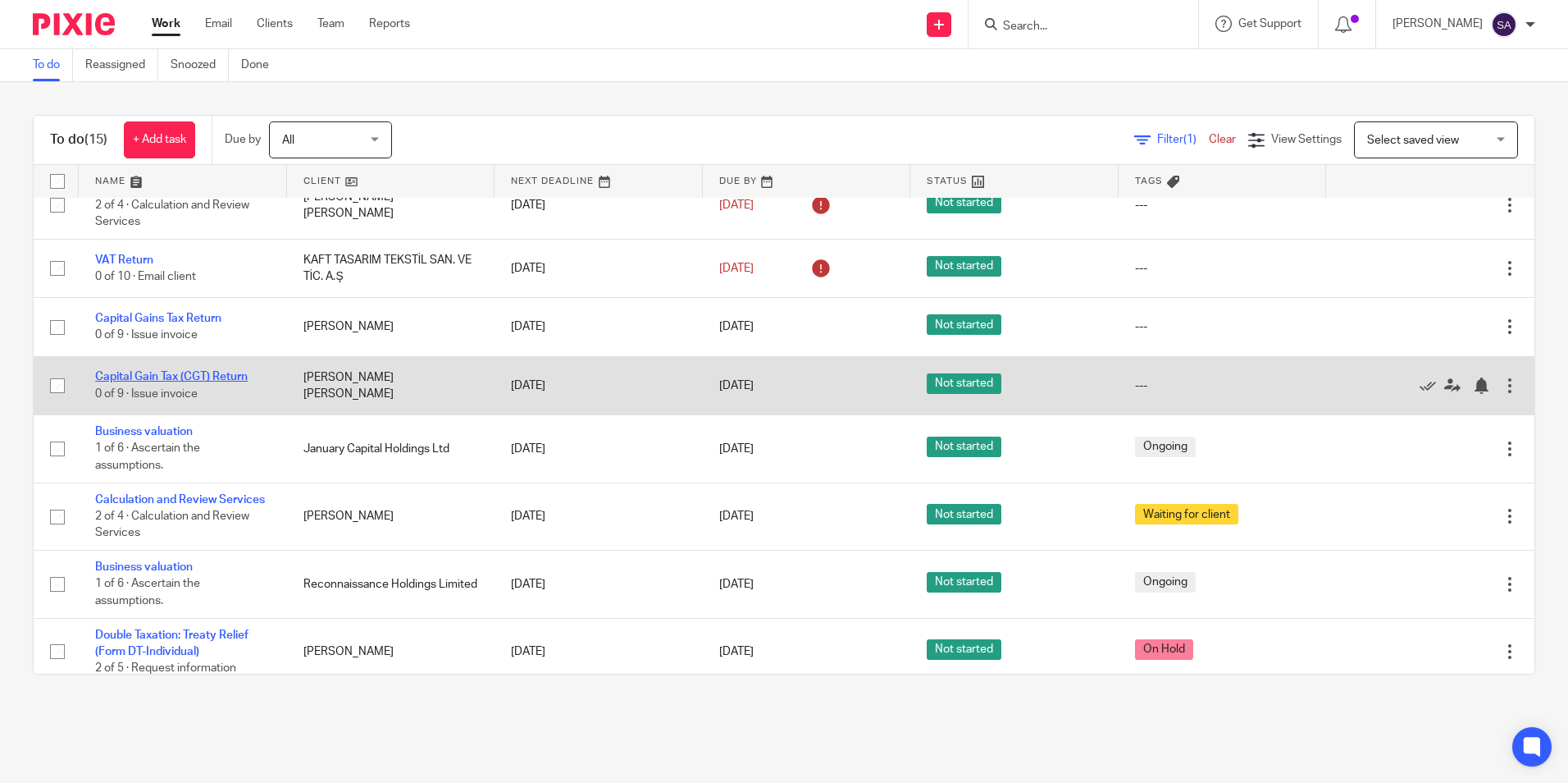
click at [174, 382] on link "Capital Gain Tax (CGT) Return" at bounding box center [171, 376] width 152 height 12
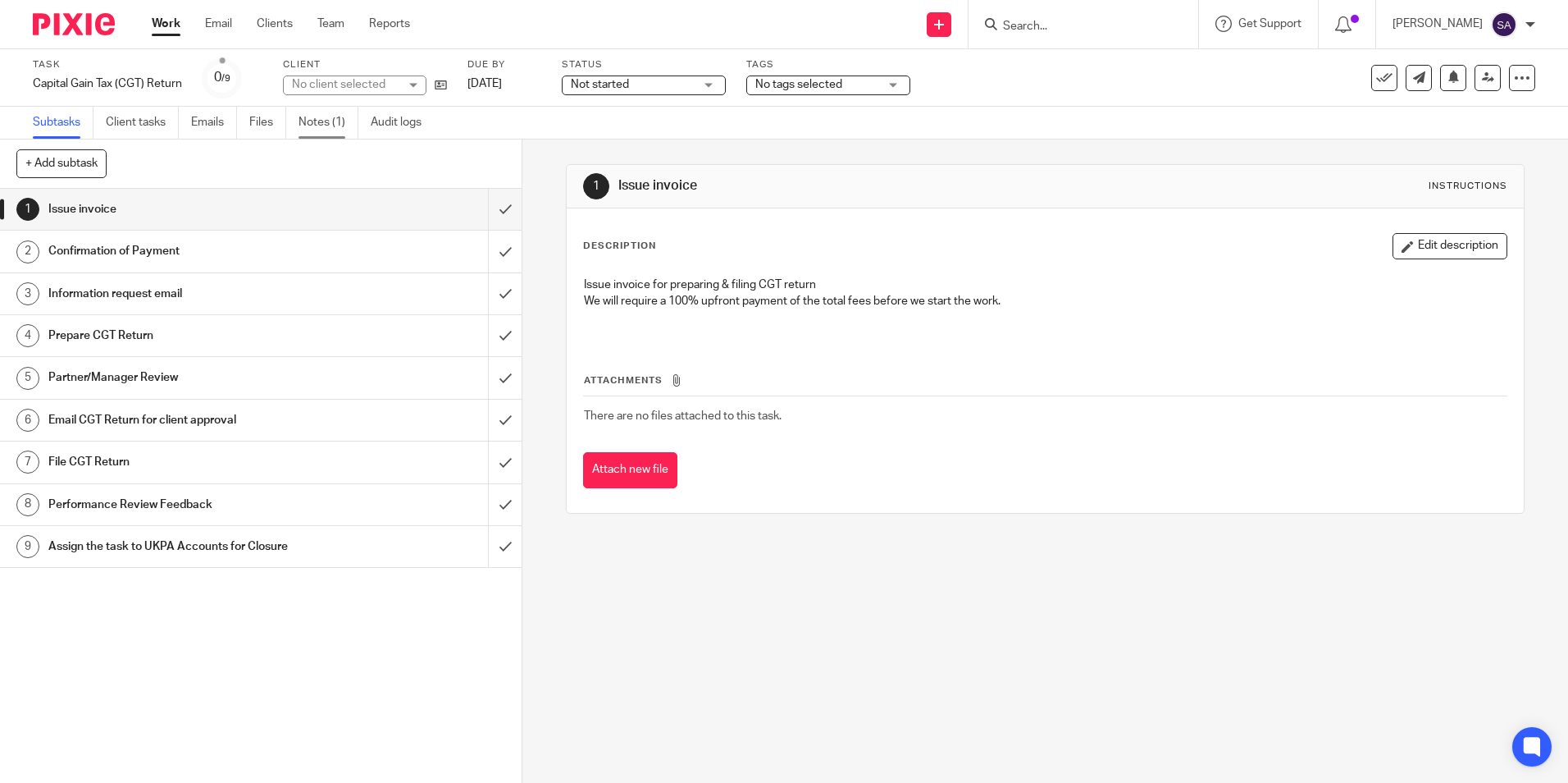
click at [301, 118] on link "Notes (1)" at bounding box center [329, 122] width 60 height 32
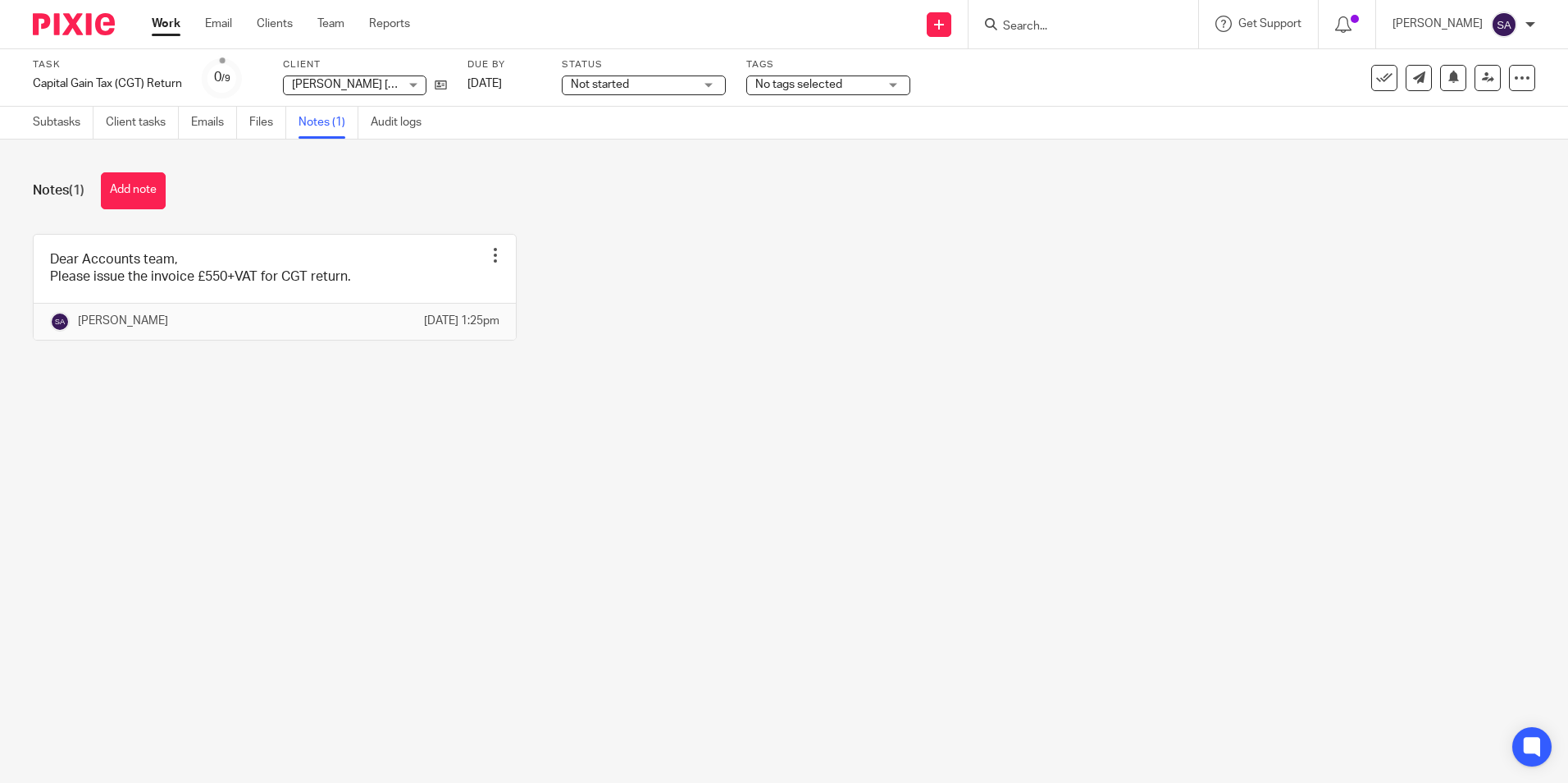
click at [167, 24] on link "Work" at bounding box center [166, 23] width 29 height 16
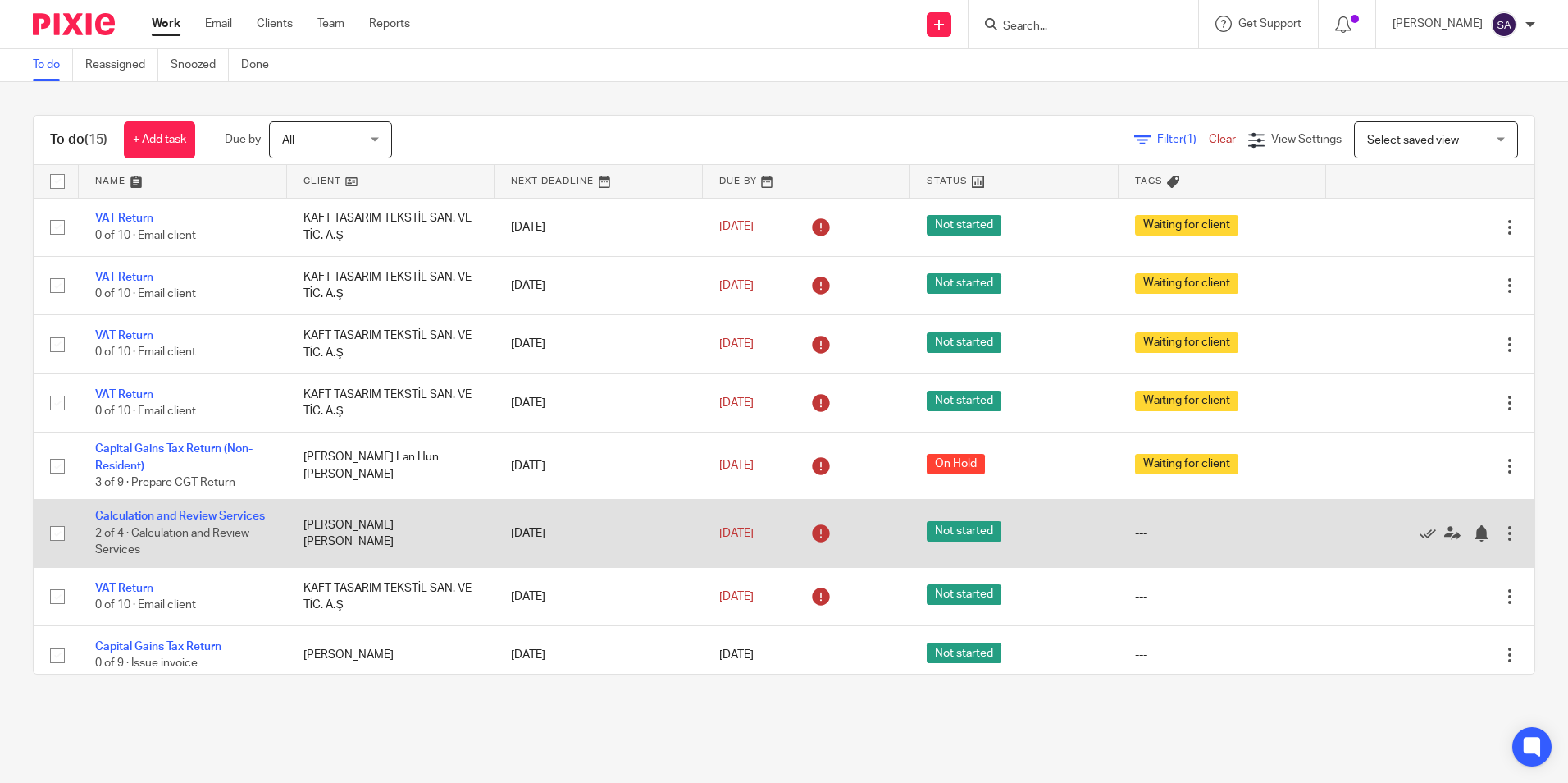
scroll to position [525, 0]
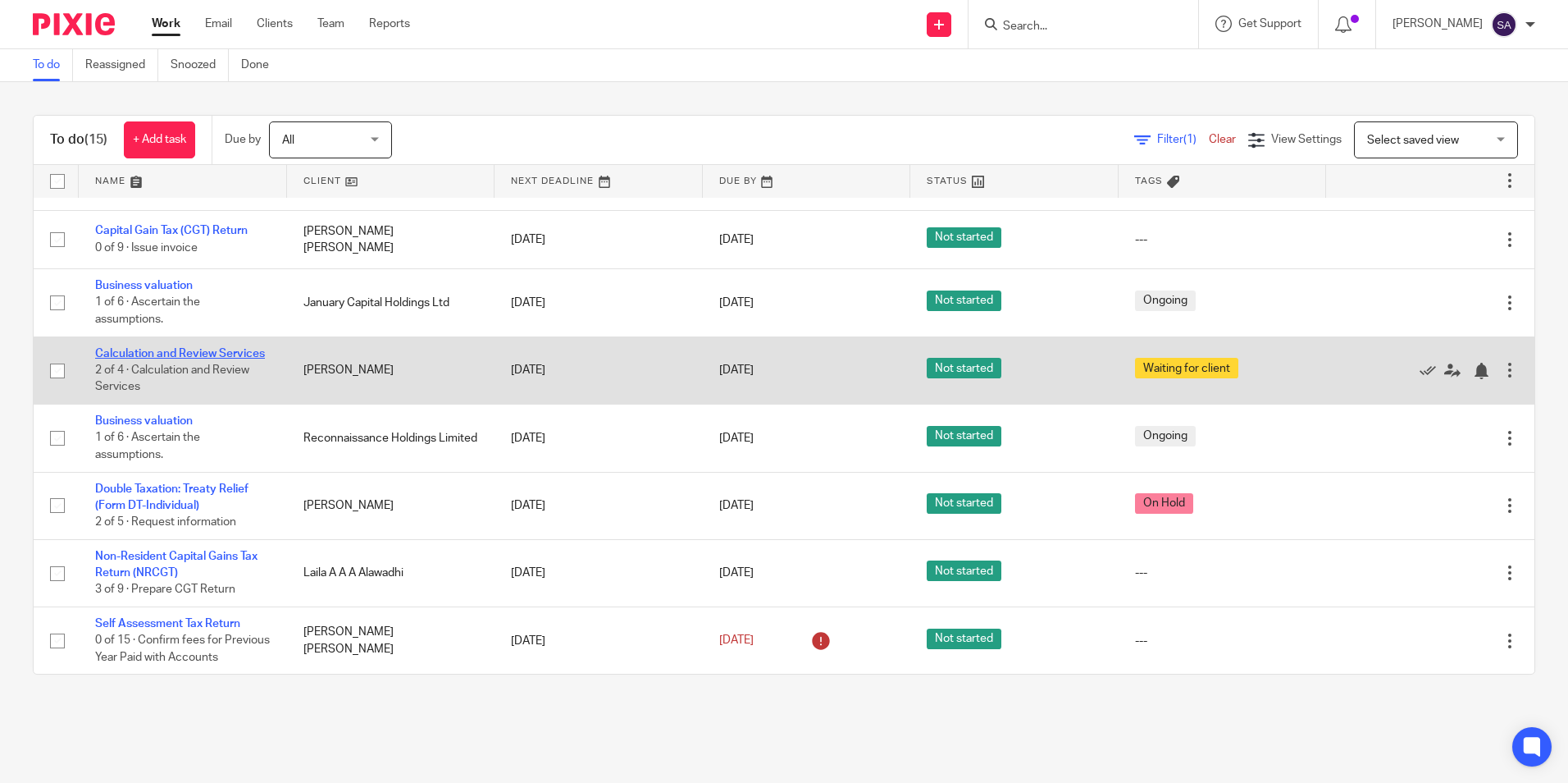
click at [123, 348] on link "Calculation and Review Services" at bounding box center [179, 354] width 170 height 12
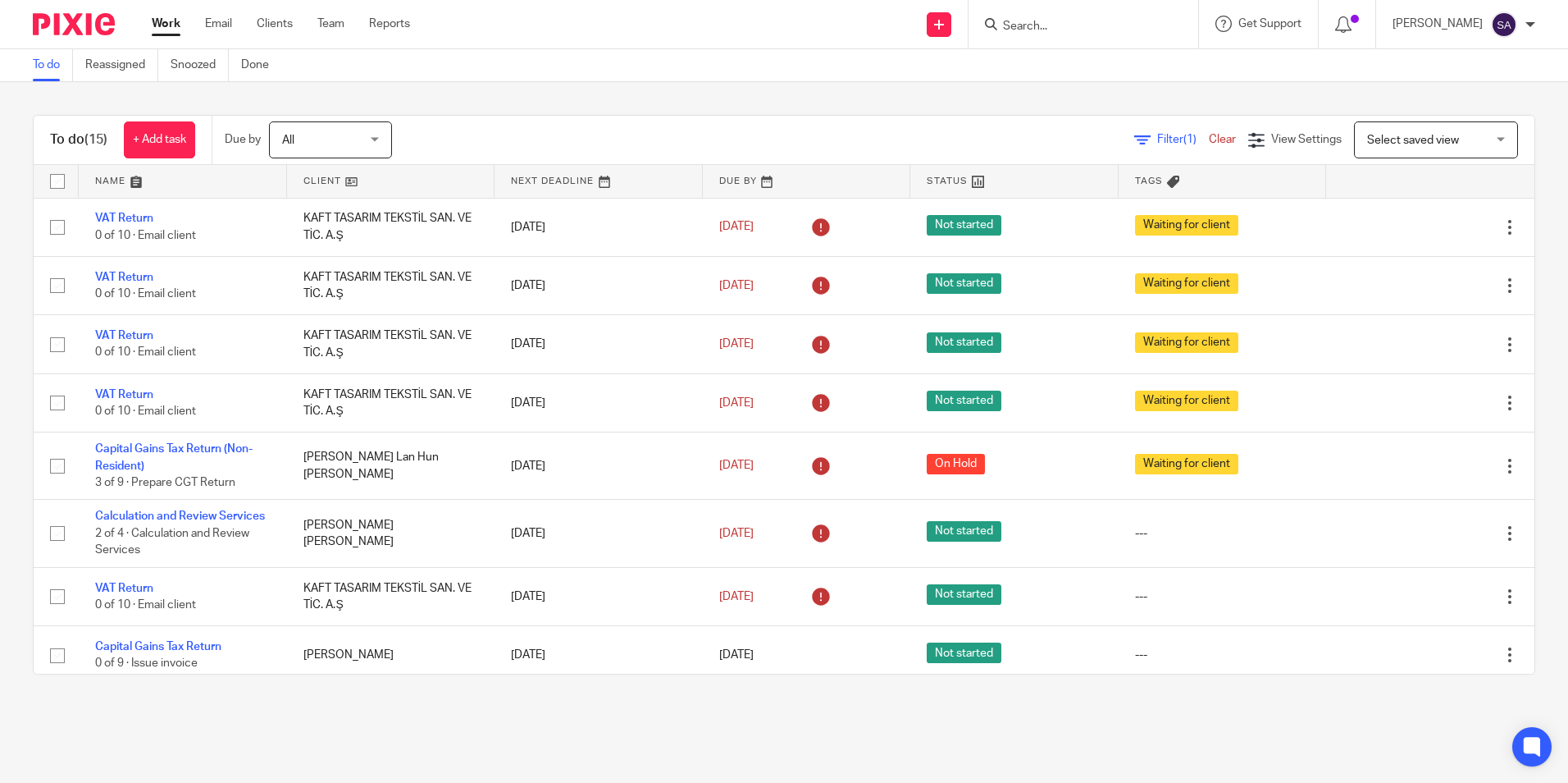
scroll to position [525, 0]
